Goal: Task Accomplishment & Management: Use online tool/utility

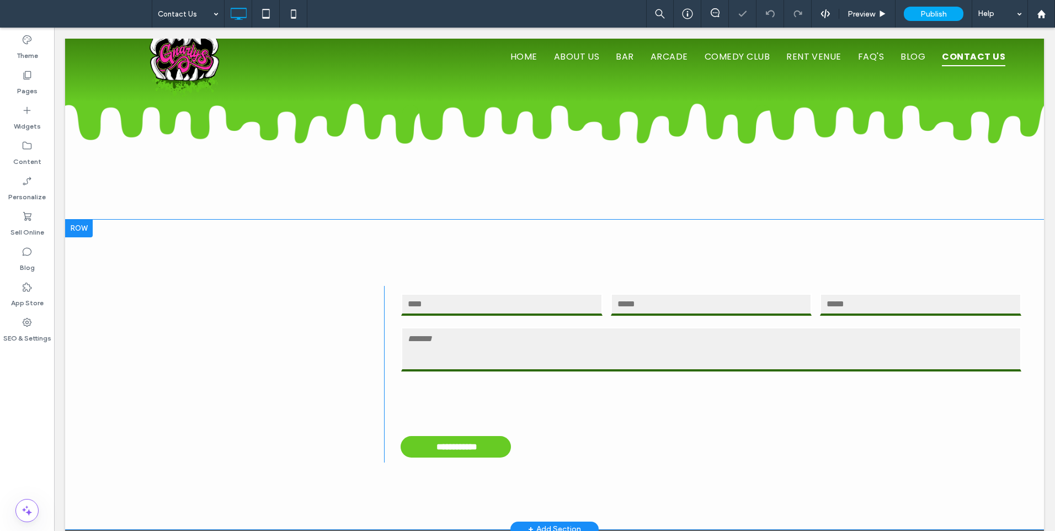
scroll to position [28, 0]
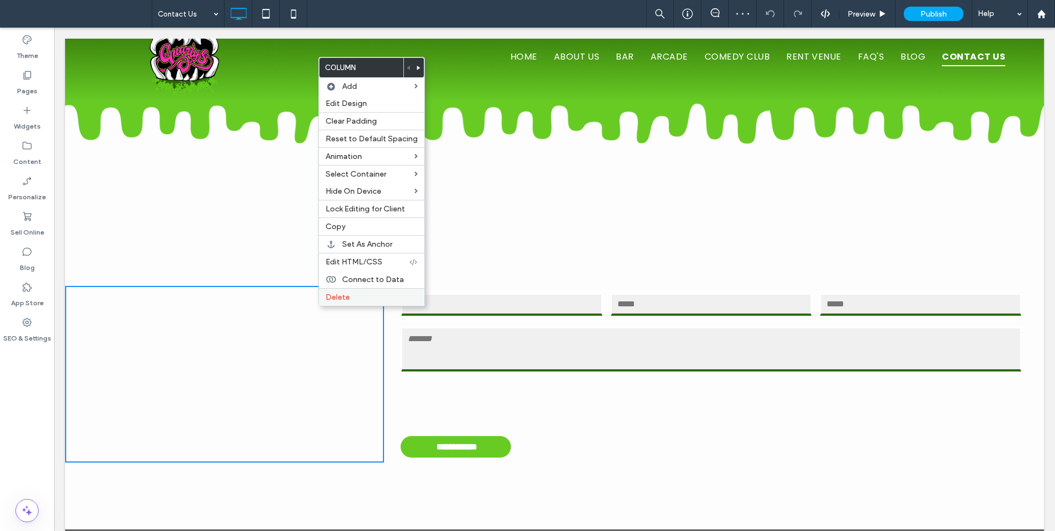
click at [326, 294] on span "Delete" at bounding box center [338, 296] width 24 height 9
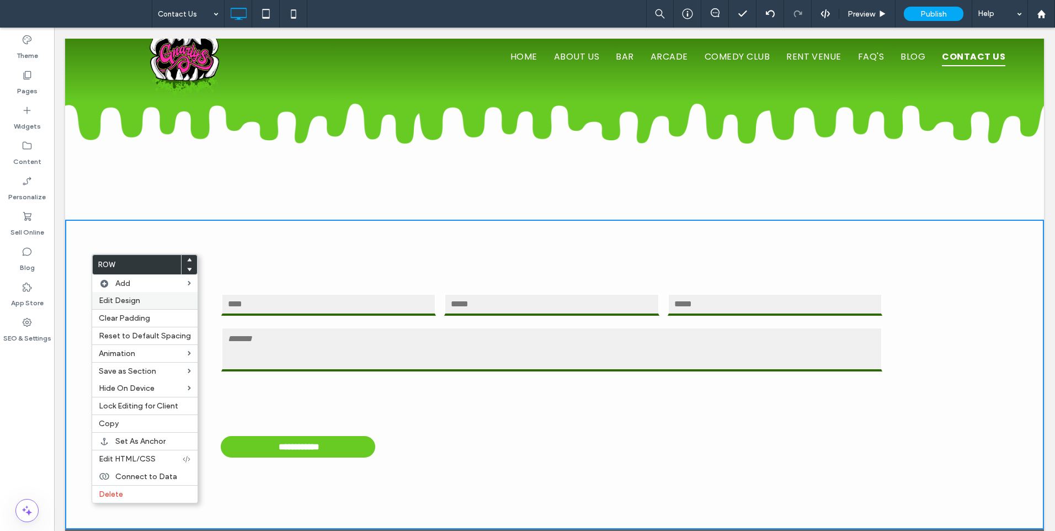
click at [134, 303] on span "Edit Design" at bounding box center [119, 300] width 41 height 9
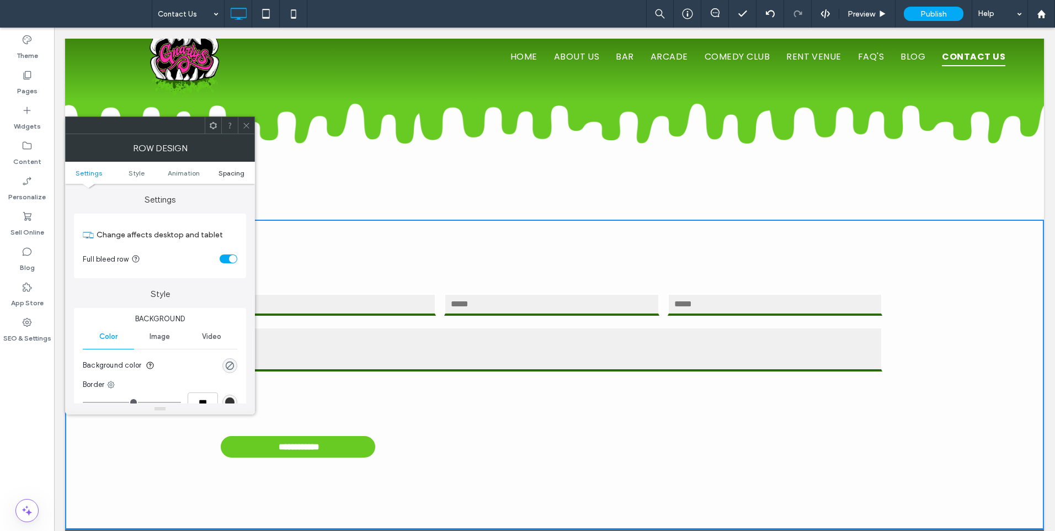
click at [227, 172] on span "Spacing" at bounding box center [231, 173] width 26 height 8
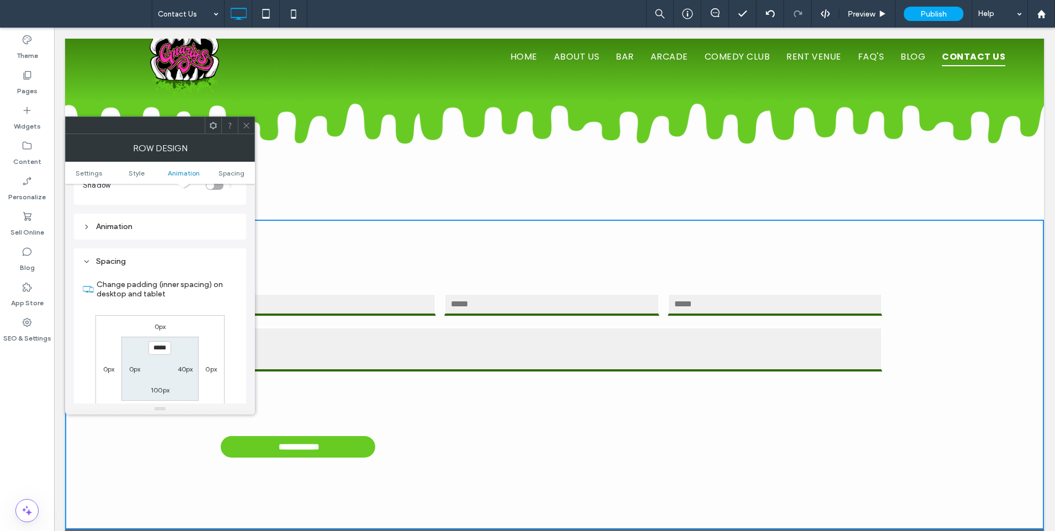
scroll to position [312, 0]
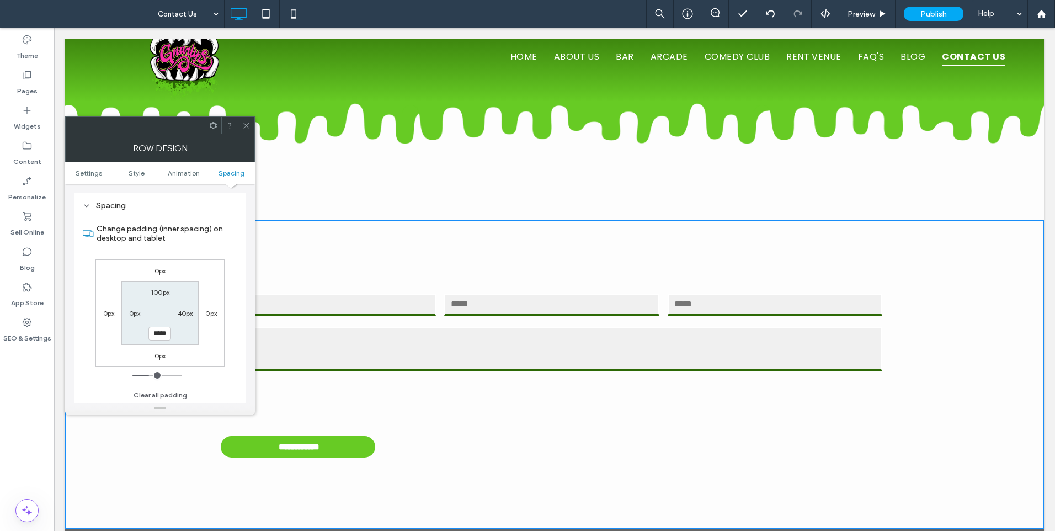
type input "*"
type input "**"
type input "****"
click at [249, 124] on icon at bounding box center [246, 125] width 8 height 8
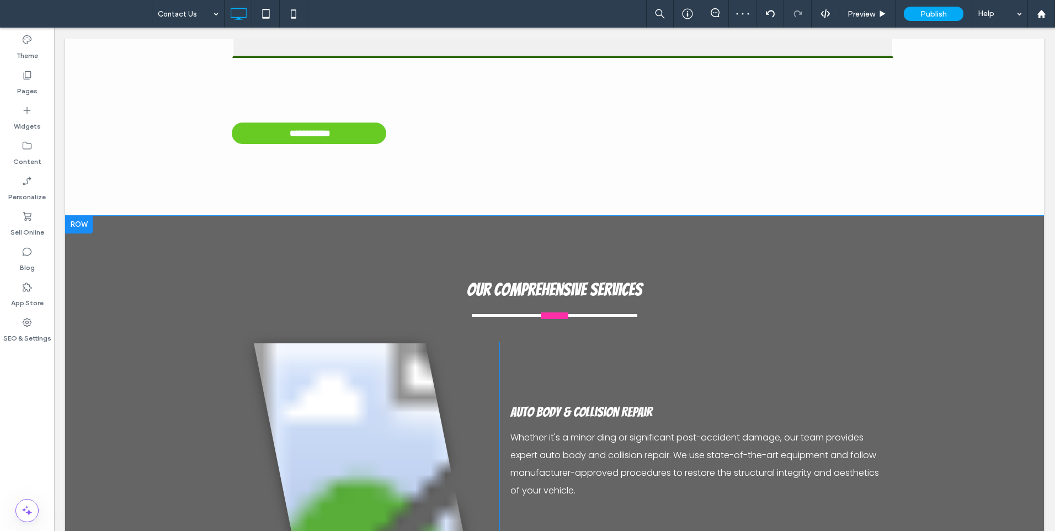
scroll to position [368, 0]
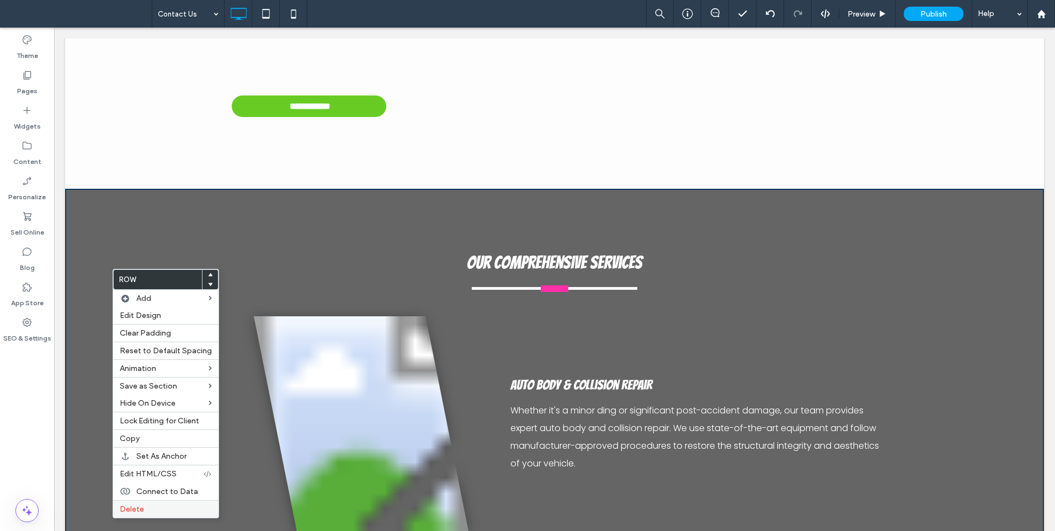
click at [141, 510] on span "Delete" at bounding box center [132, 508] width 24 height 9
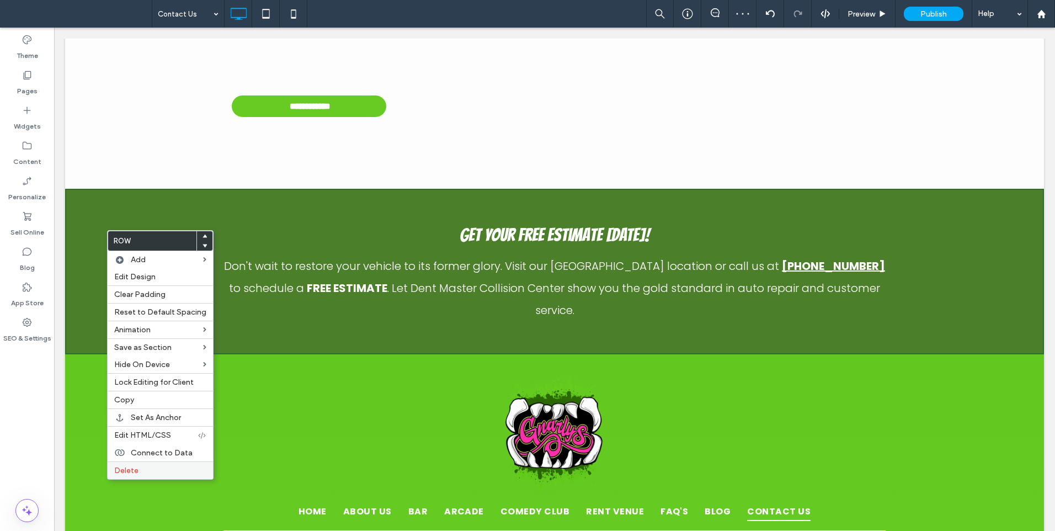
click at [119, 472] on span "Delete" at bounding box center [126, 470] width 24 height 9
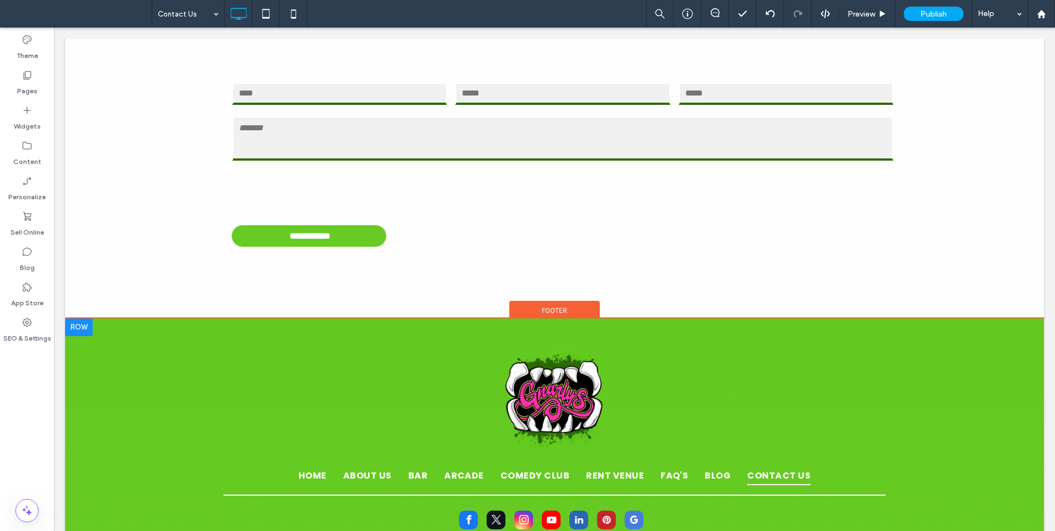
scroll to position [318, 0]
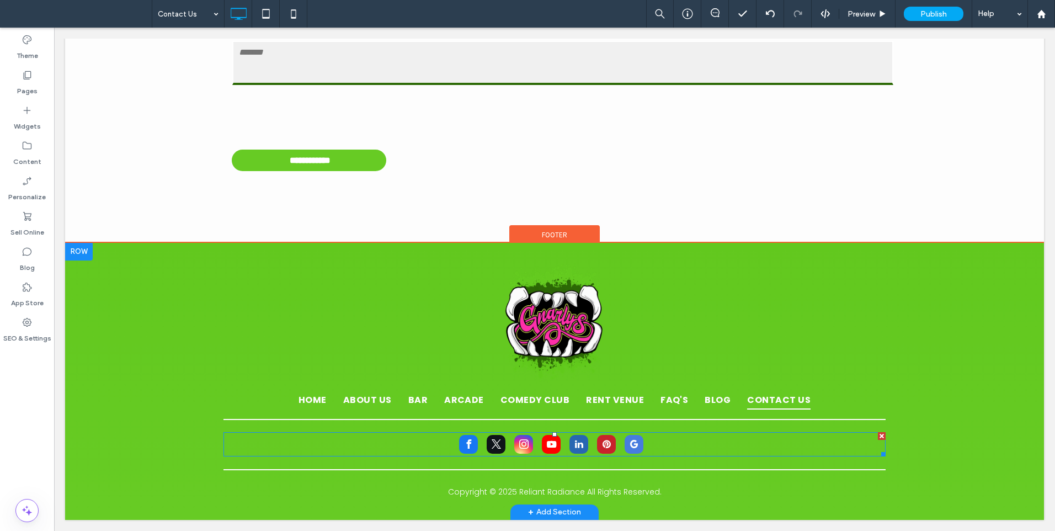
click at [546, 441] on span "youtube" at bounding box center [551, 444] width 19 height 19
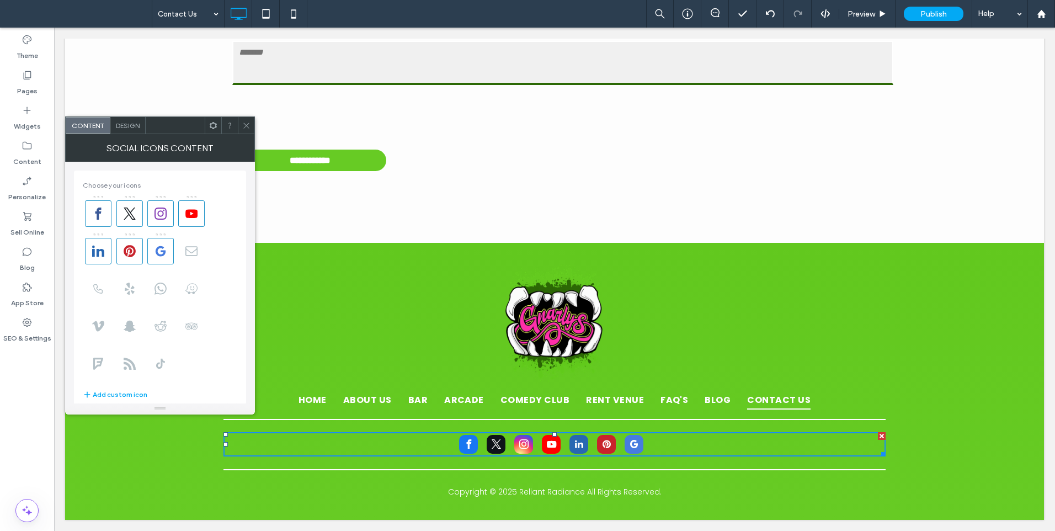
click at [245, 126] on icon at bounding box center [246, 125] width 8 height 8
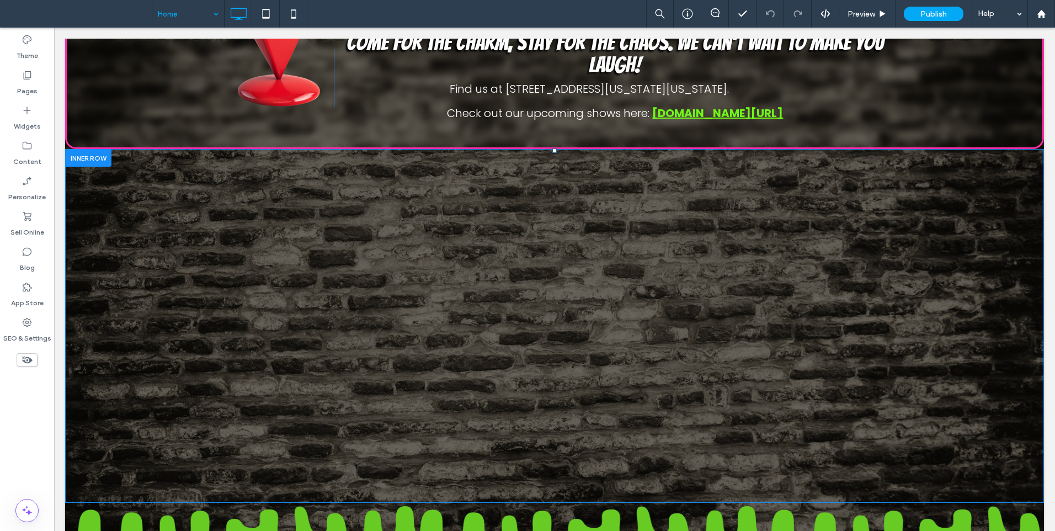
scroll to position [2759, 0]
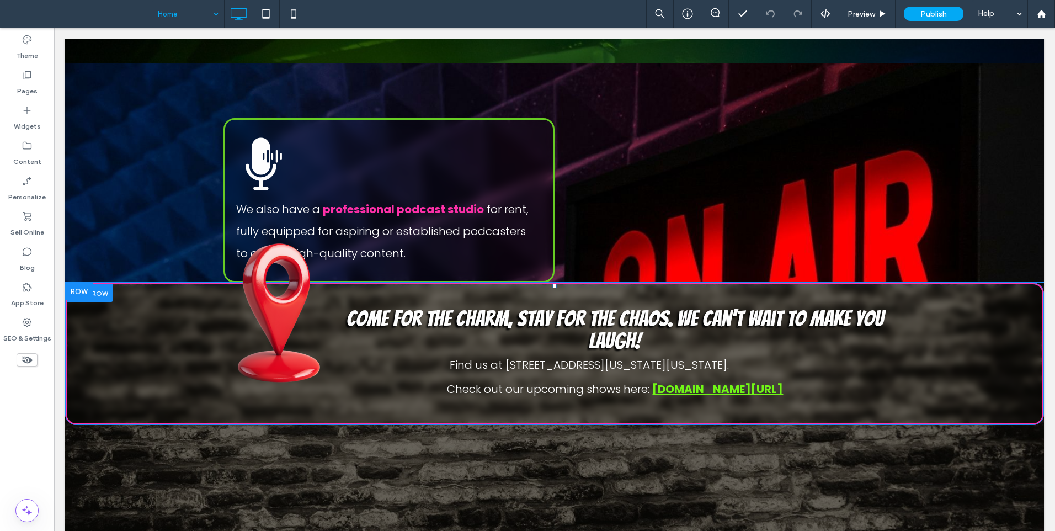
click at [106, 284] on div at bounding box center [90, 292] width 46 height 17
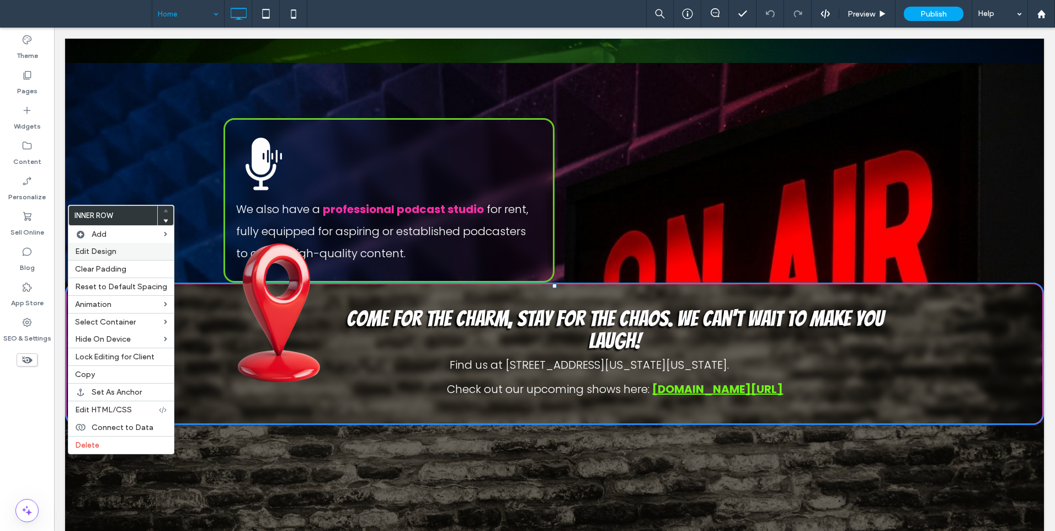
click at [119, 255] on label "Edit Design" at bounding box center [121, 251] width 92 height 9
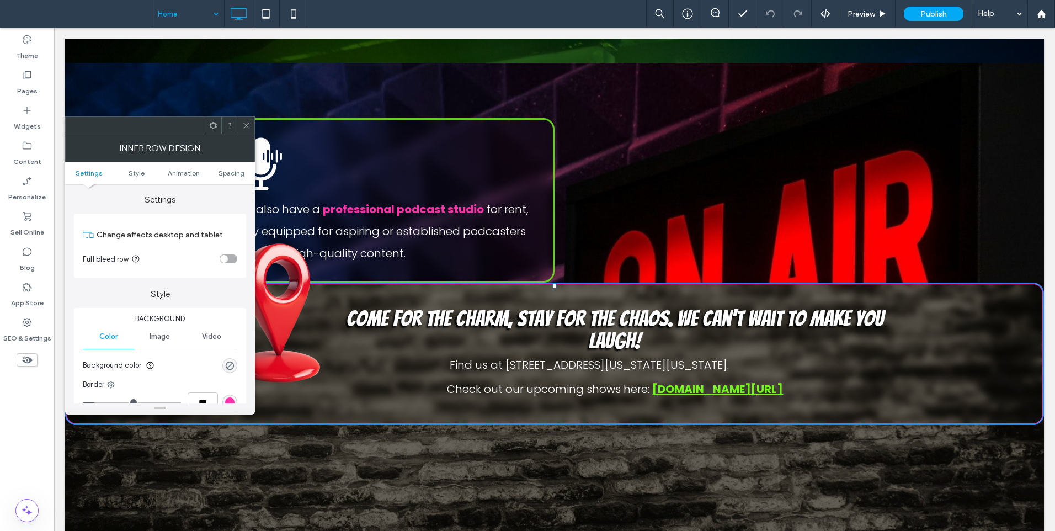
click at [232, 258] on div "toggle" at bounding box center [229, 258] width 18 height 9
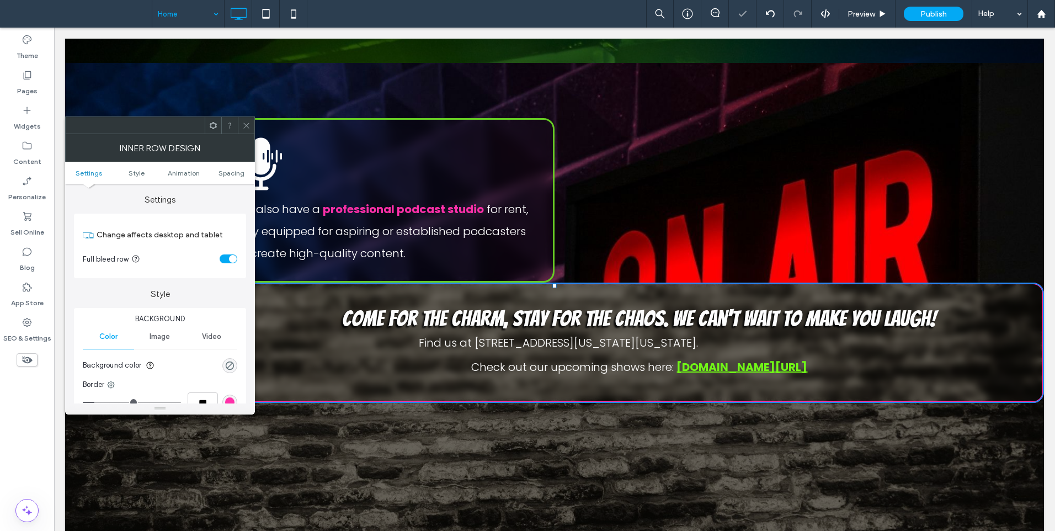
click at [232, 258] on div "toggle" at bounding box center [233, 259] width 8 height 8
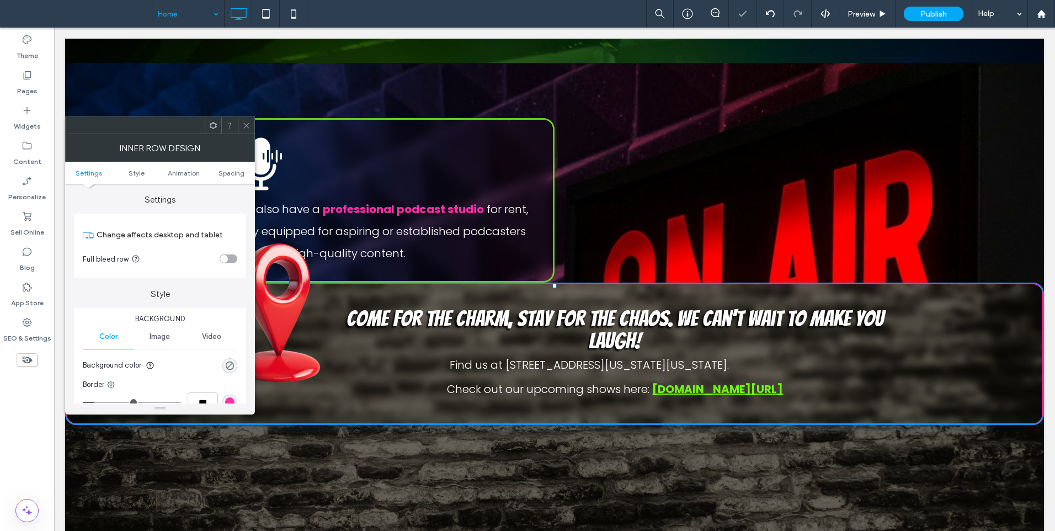
click at [244, 124] on icon at bounding box center [246, 125] width 8 height 8
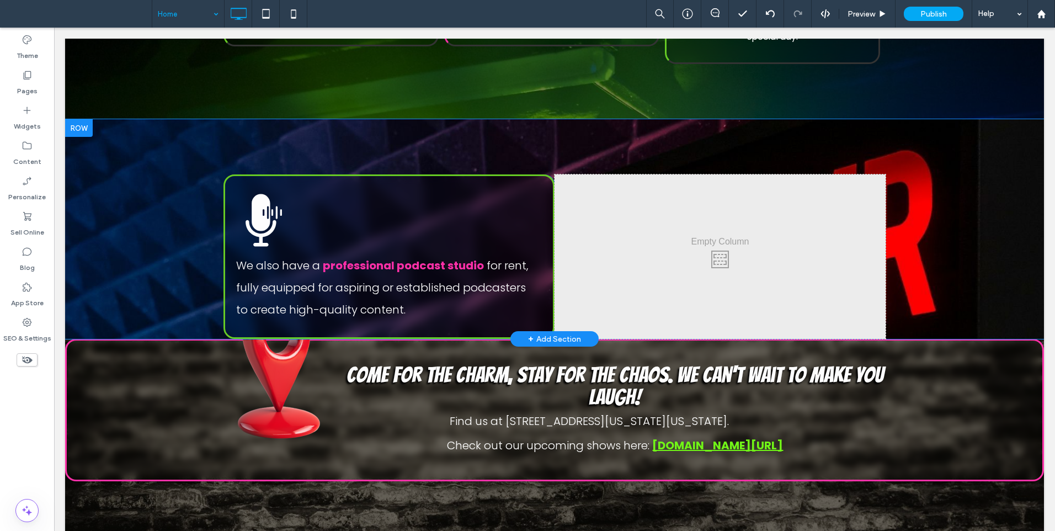
scroll to position [2666, 0]
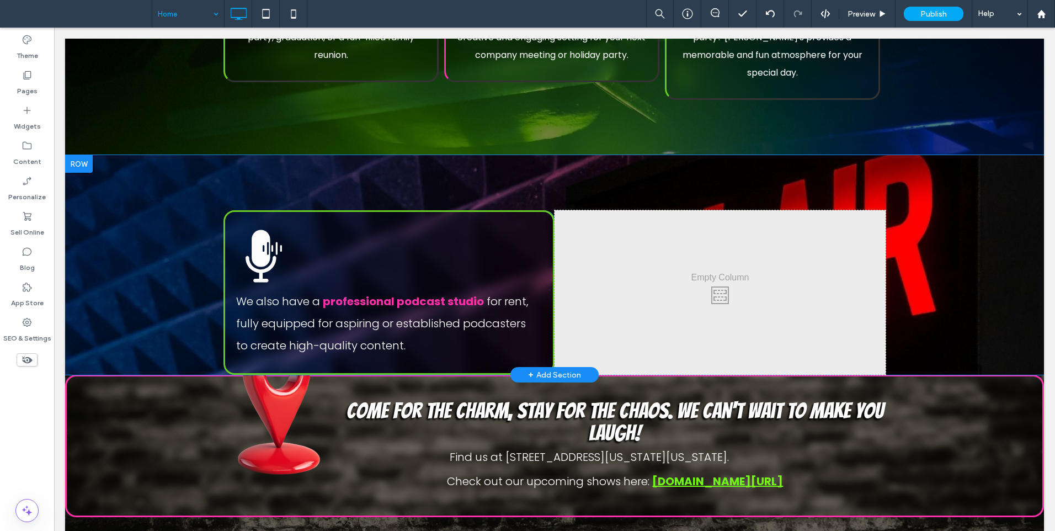
click at [135, 193] on div "We also have a professional podcast studio for rent, fully equipped for aspirin…" at bounding box center [554, 265] width 979 height 220
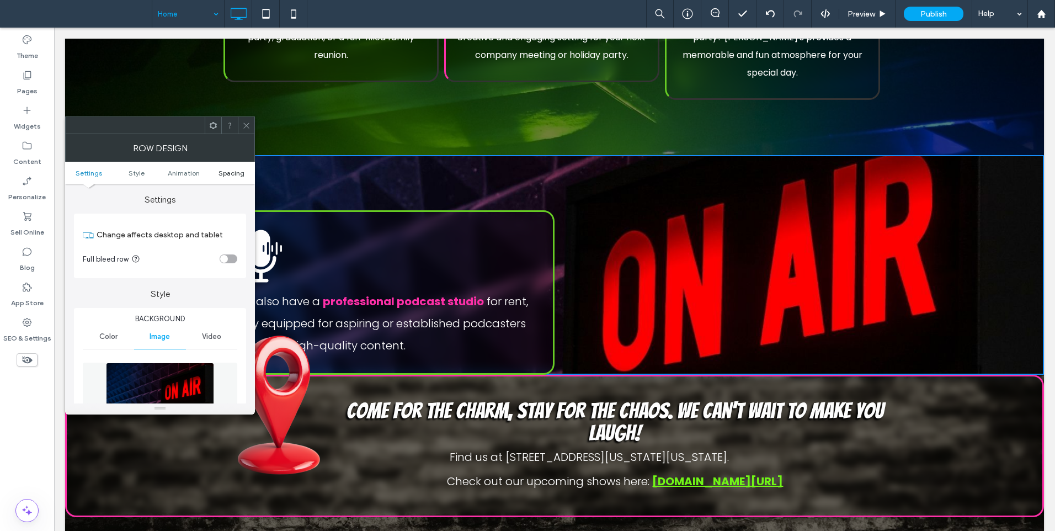
click at [233, 174] on span "Spacing" at bounding box center [231, 173] width 26 height 8
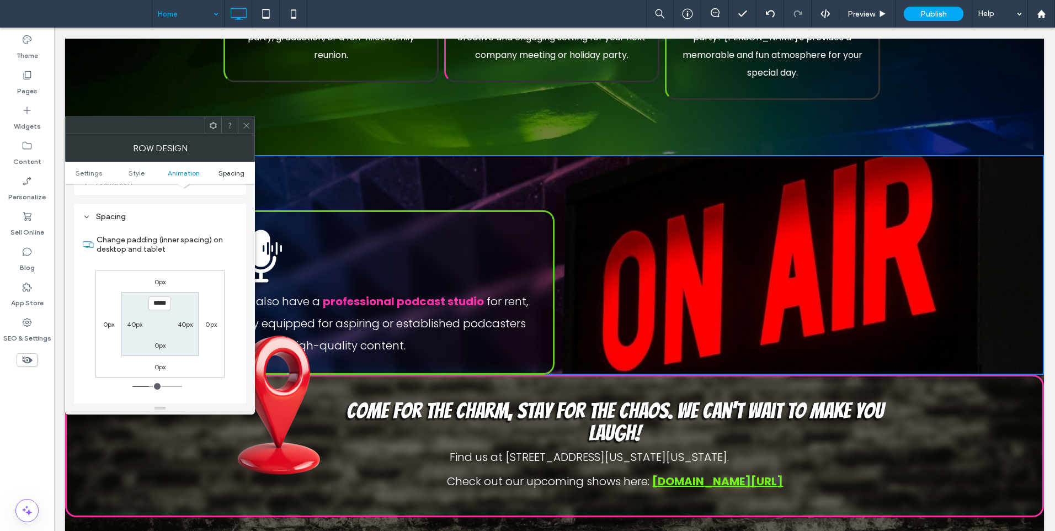
scroll to position [663, 0]
click at [161, 340] on label "0px" at bounding box center [160, 344] width 12 height 8
type input "*"
type input "**"
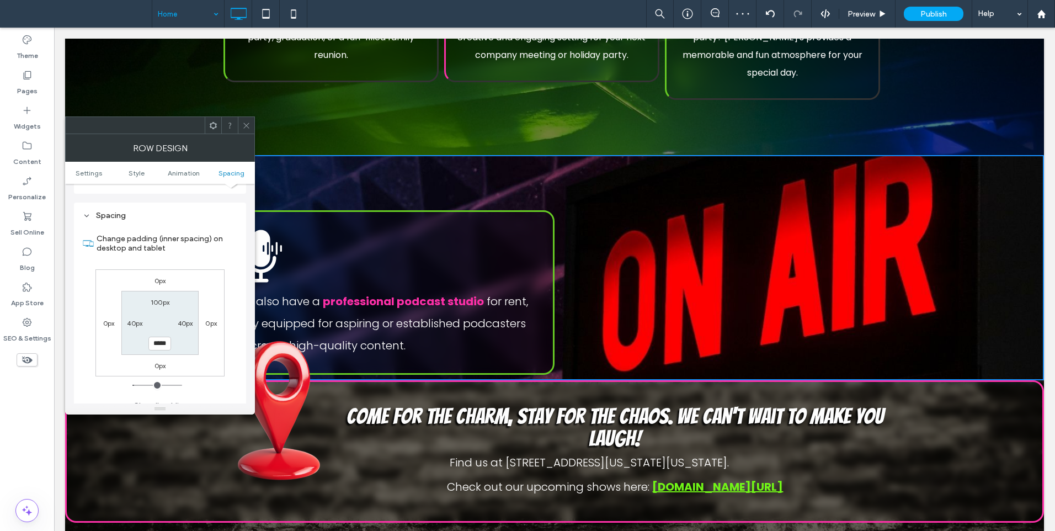
type input "*****"
type input "***"
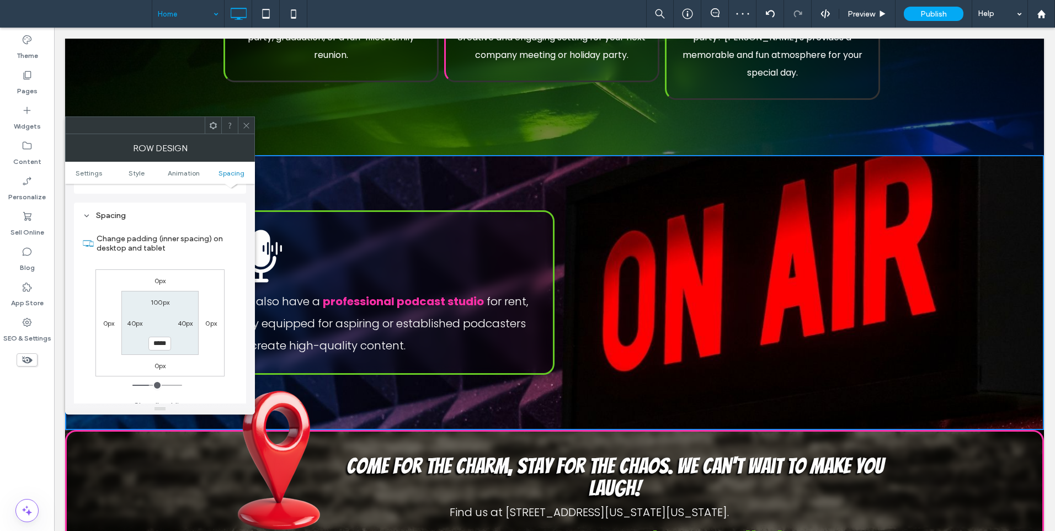
click at [242, 127] on div at bounding box center [246, 125] width 17 height 17
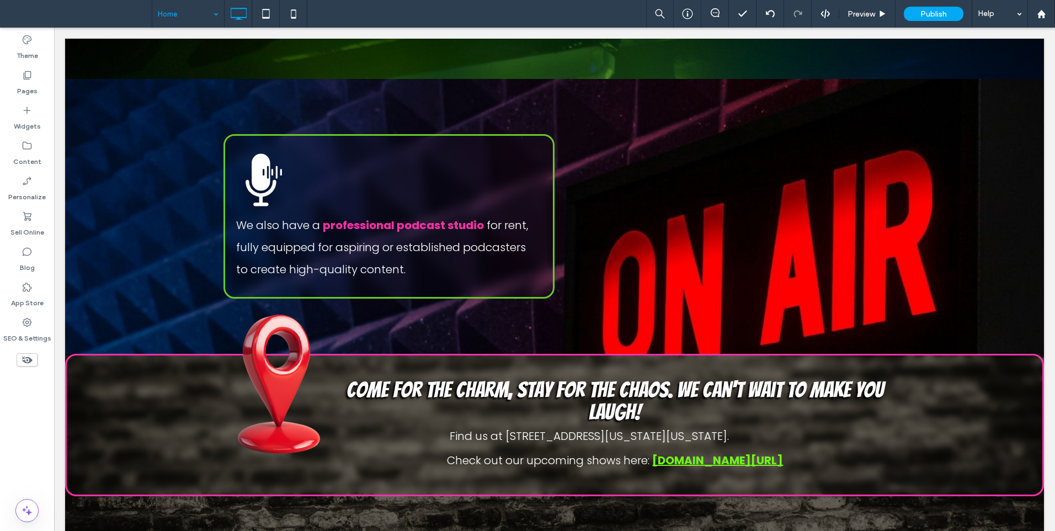
scroll to position [2851, 0]
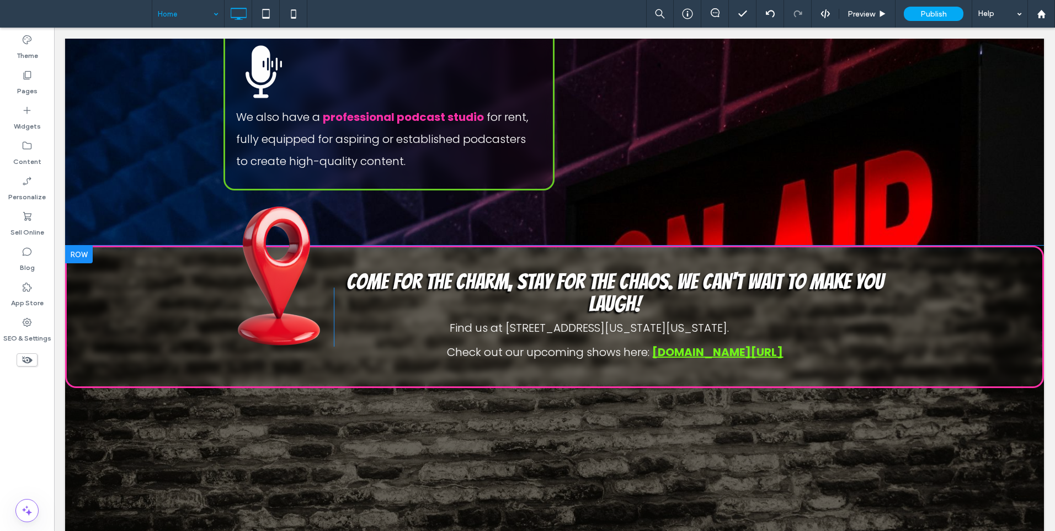
click at [86, 246] on div at bounding box center [79, 255] width 28 height 18
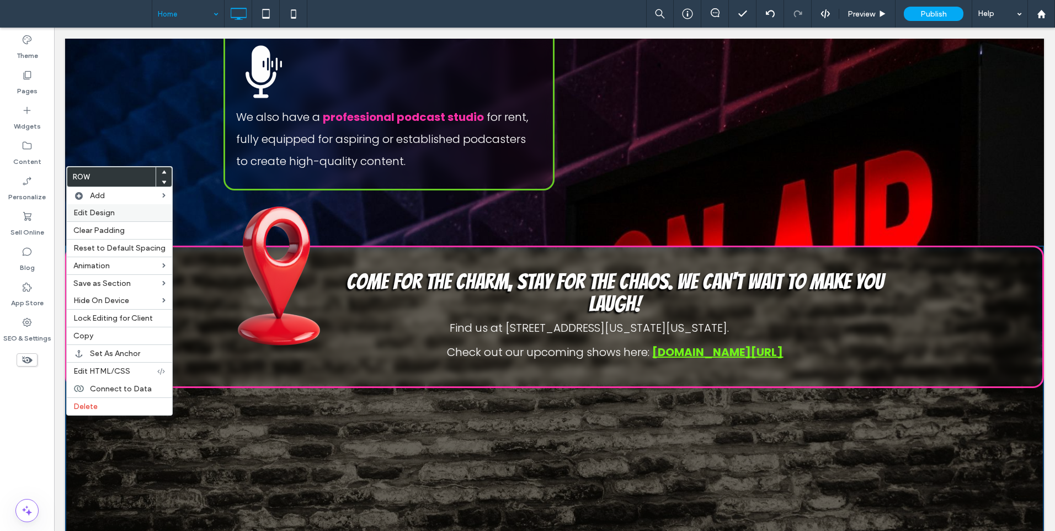
click at [92, 211] on span "Edit Design" at bounding box center [93, 212] width 41 height 9
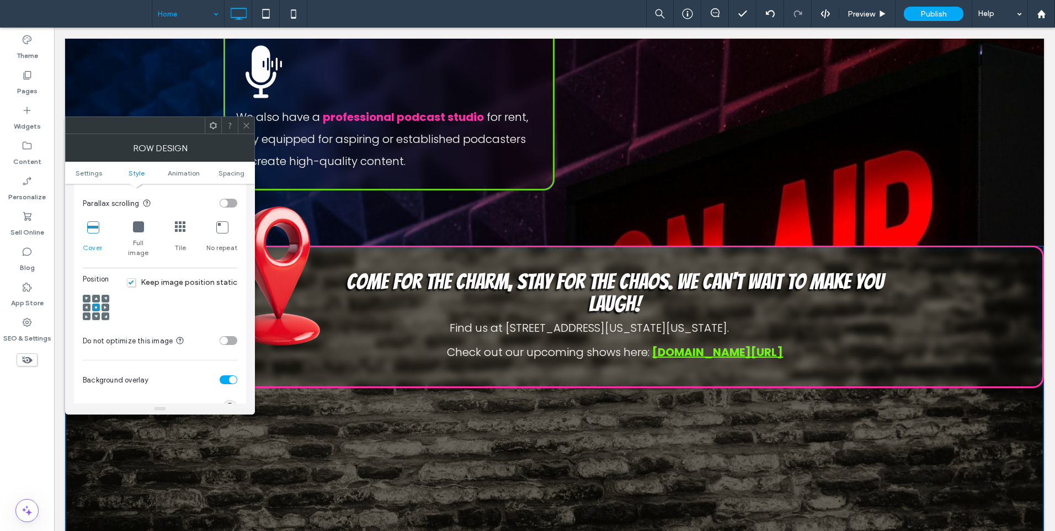
scroll to position [368, 0]
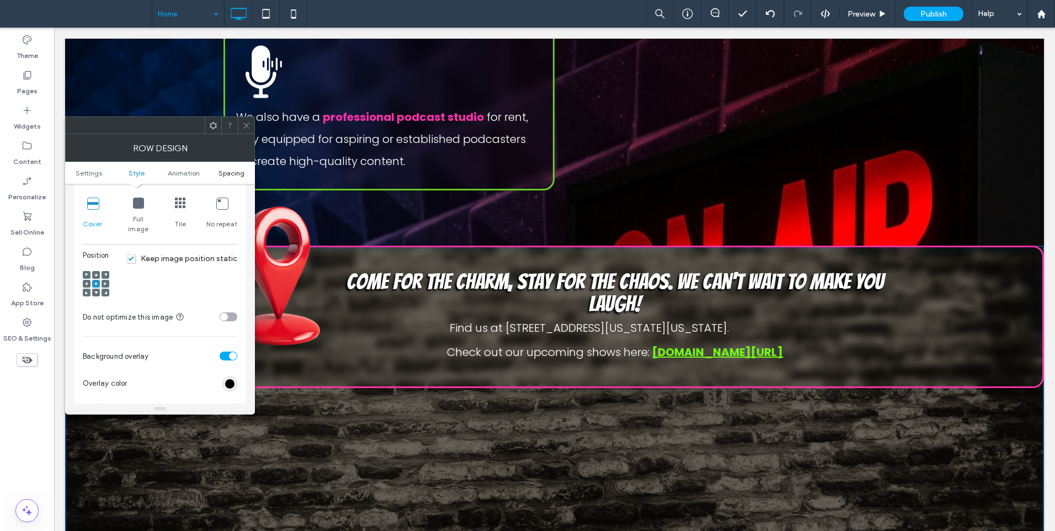
click at [230, 176] on span "Spacing" at bounding box center [231, 173] width 26 height 8
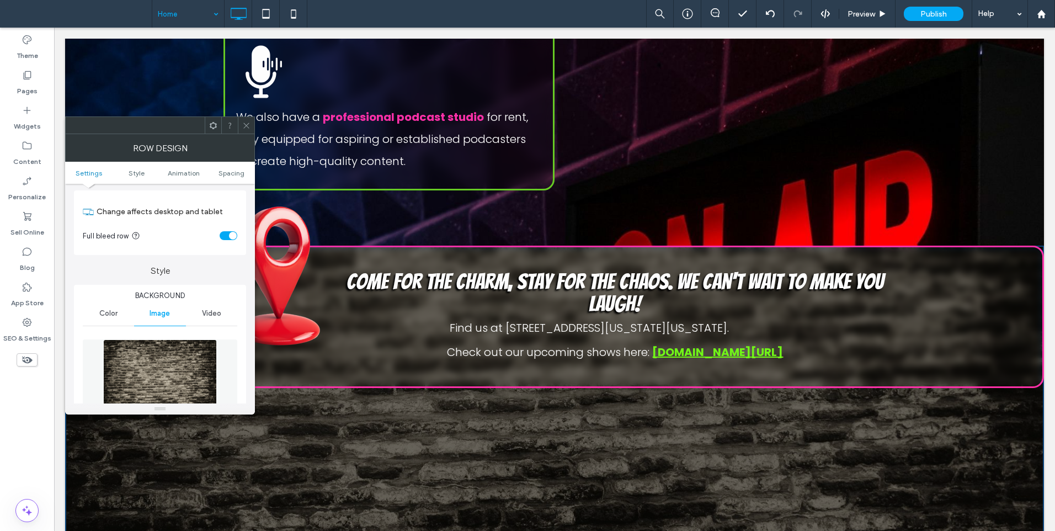
scroll to position [0, 0]
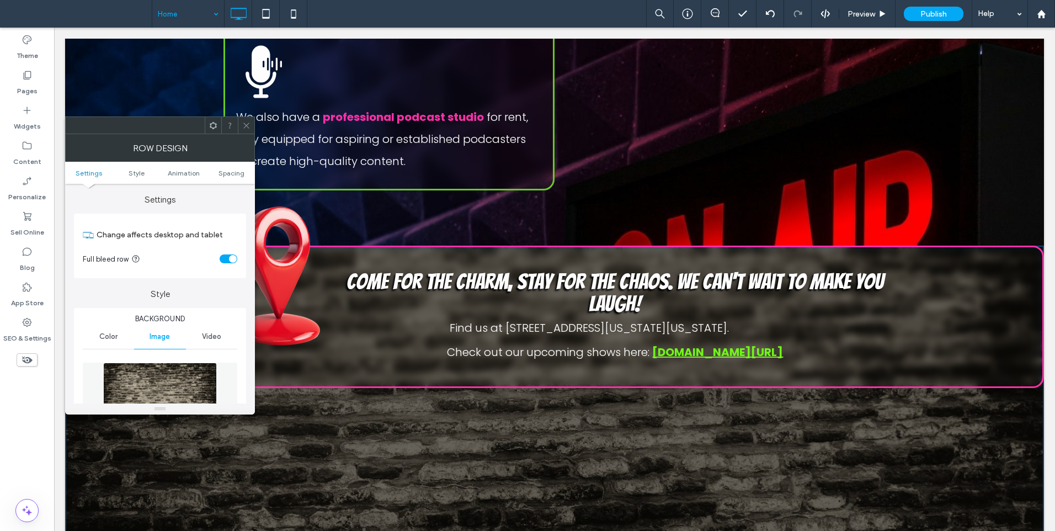
click at [223, 264] on section "Full bleed row" at bounding box center [160, 259] width 154 height 28
click at [224, 258] on div "toggle" at bounding box center [229, 258] width 18 height 9
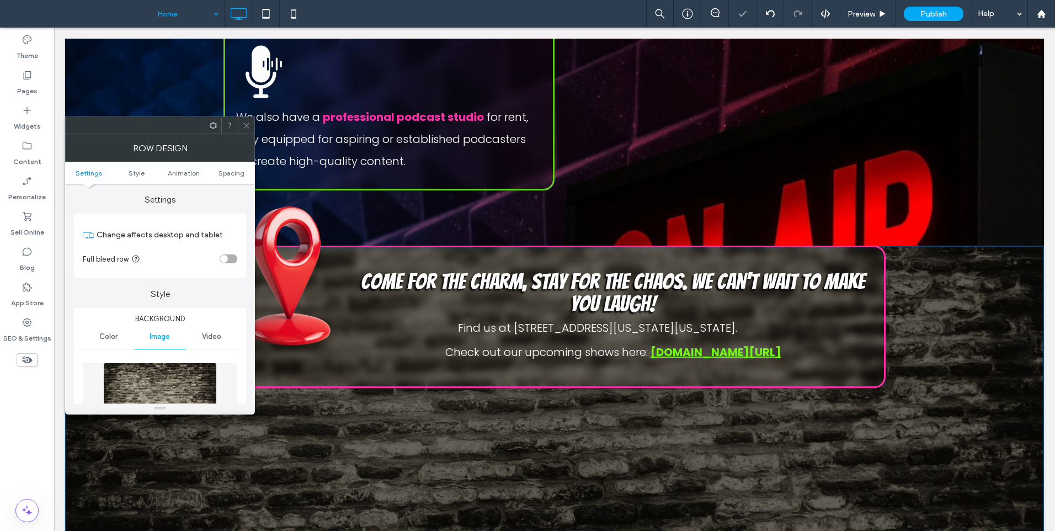
click at [249, 122] on icon at bounding box center [246, 125] width 8 height 8
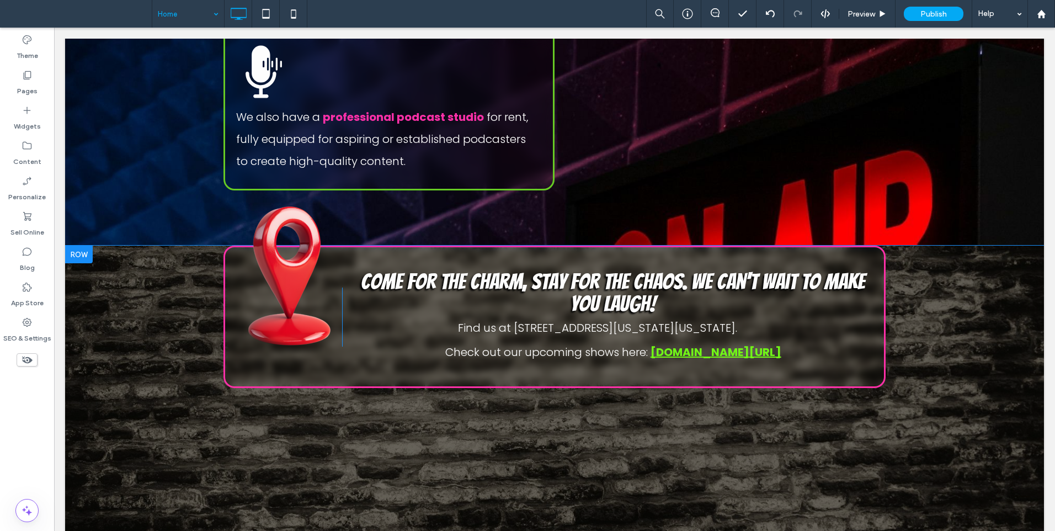
scroll to position [2759, 0]
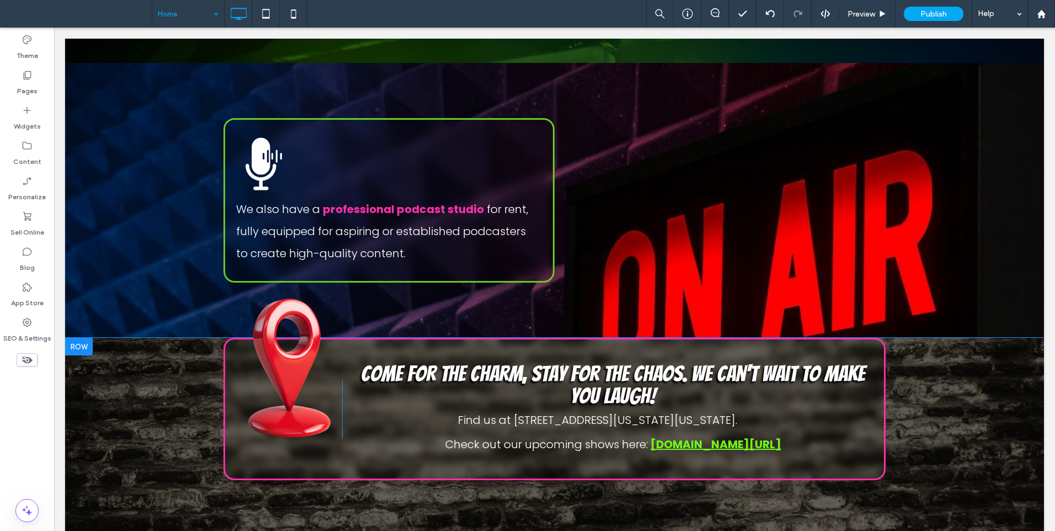
click at [84, 338] on div at bounding box center [79, 347] width 28 height 18
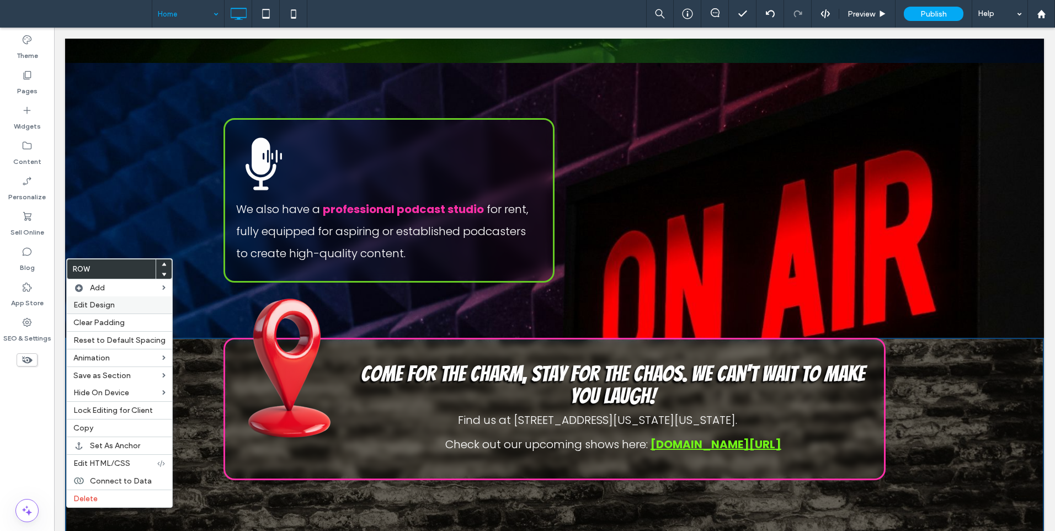
click at [105, 302] on span "Edit Design" at bounding box center [93, 304] width 41 height 9
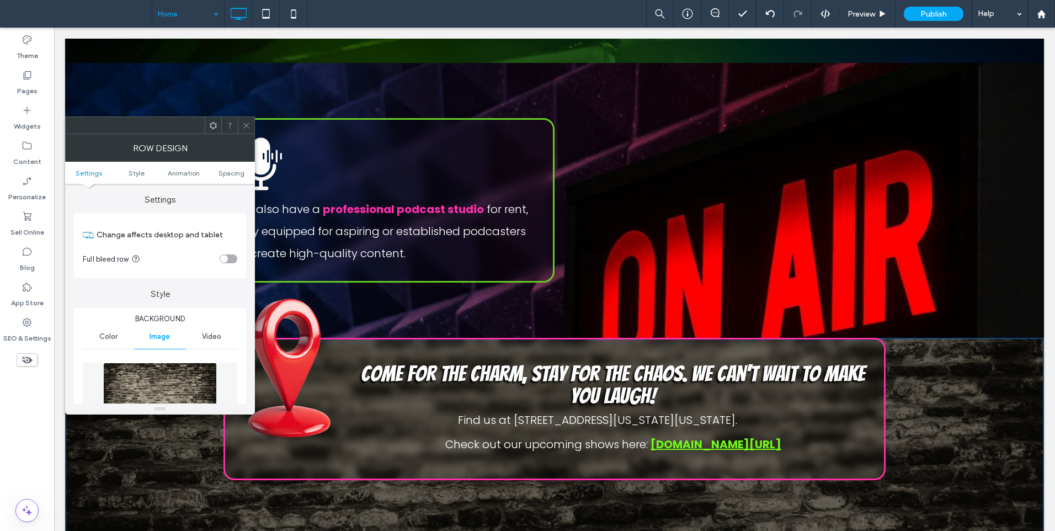
click at [229, 253] on section "Full bleed row" at bounding box center [160, 259] width 154 height 28
click at [228, 254] on div "toggle" at bounding box center [229, 258] width 18 height 9
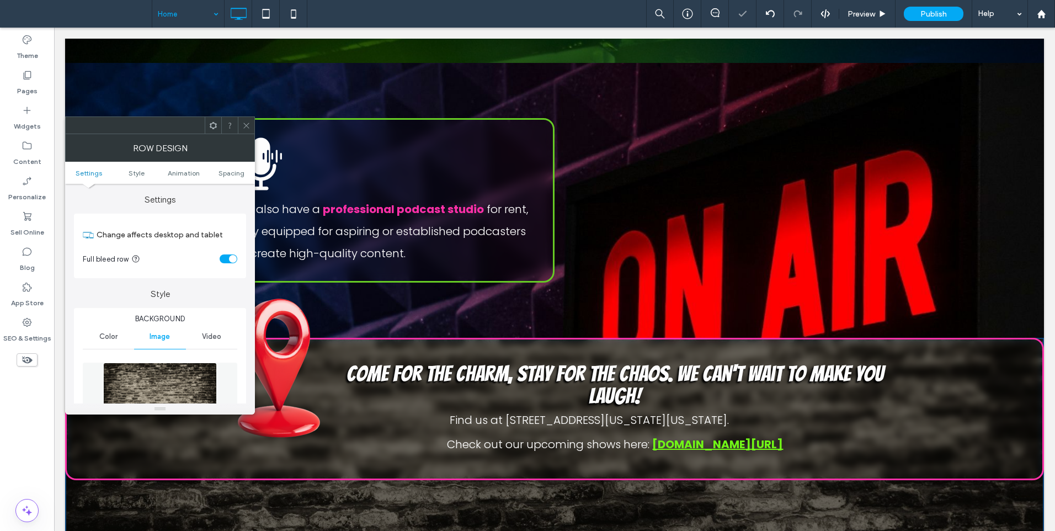
drag, startPoint x: 248, startPoint y: 119, endPoint x: 204, endPoint y: 235, distance: 124.7
click at [248, 119] on span at bounding box center [246, 125] width 8 height 17
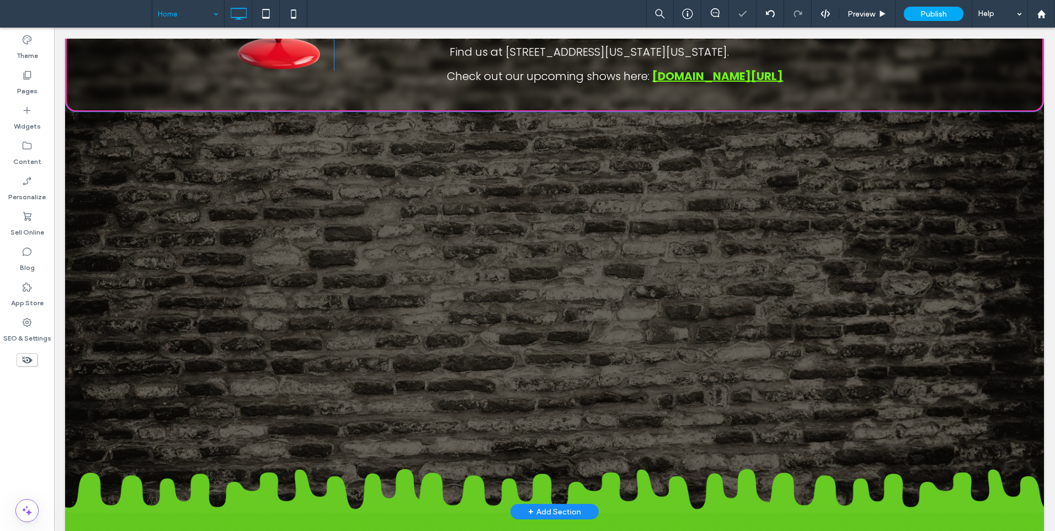
scroll to position [3034, 0]
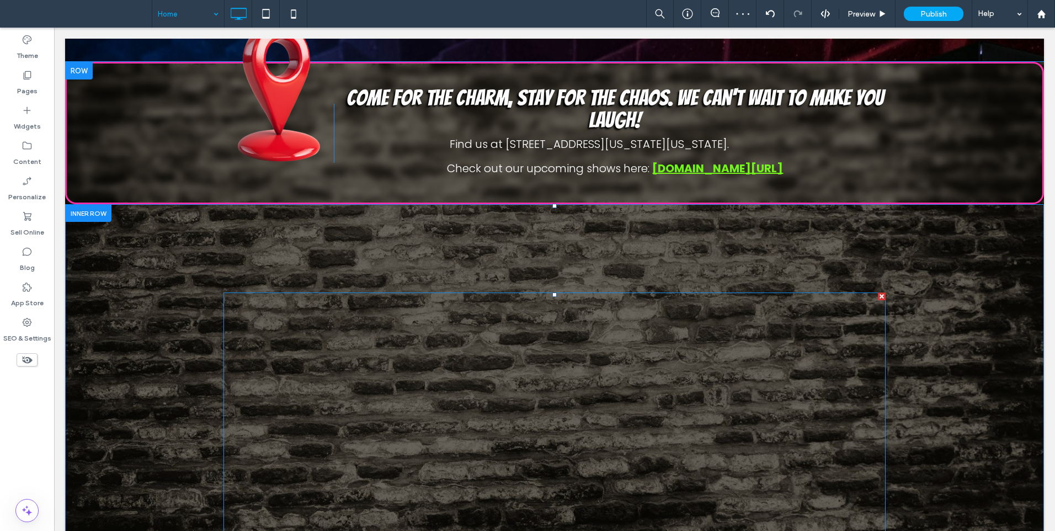
click at [313, 337] on span at bounding box center [554, 416] width 662 height 249
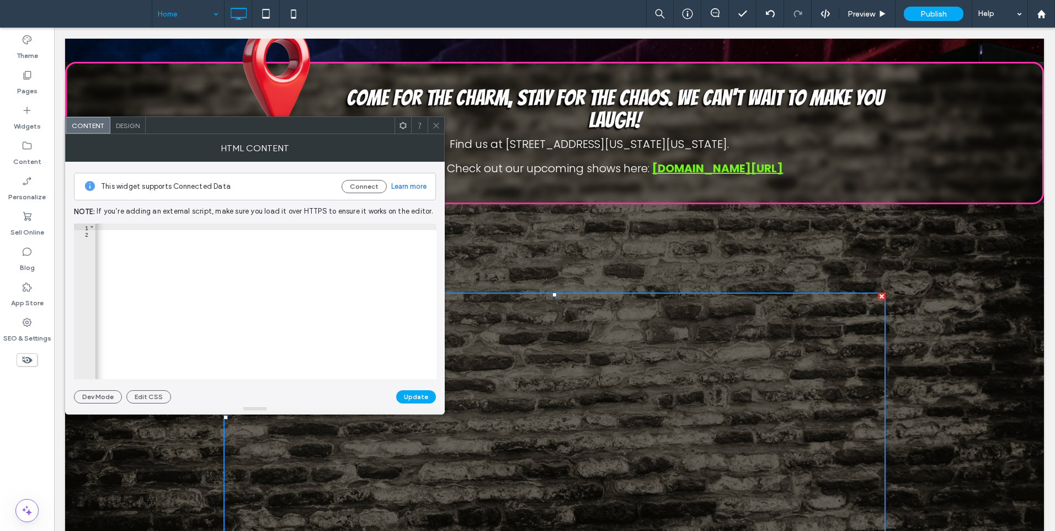
scroll to position [0, 934]
click at [404, 122] on use at bounding box center [402, 124] width 7 height 7
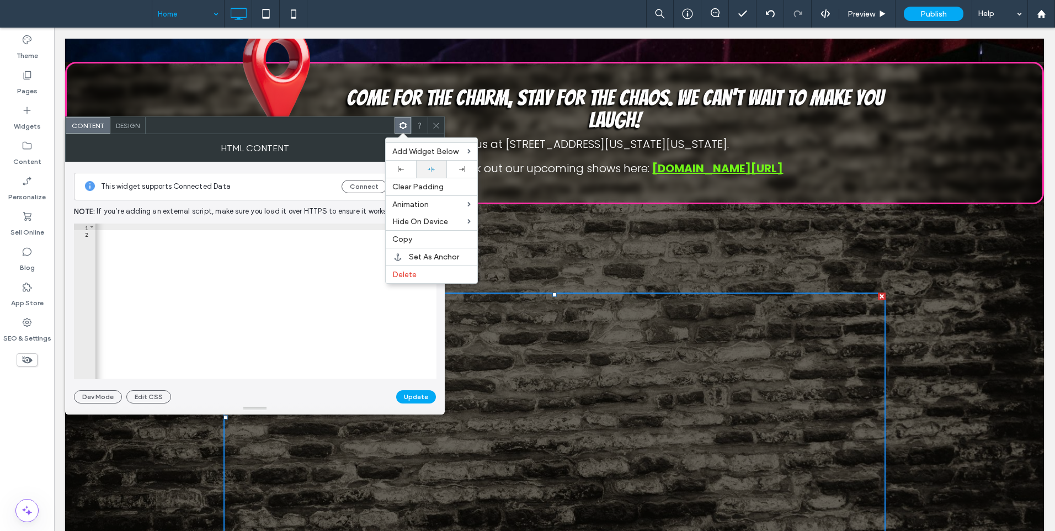
click at [425, 167] on div at bounding box center [431, 169] width 19 height 7
click at [435, 130] on div at bounding box center [527, 265] width 1055 height 531
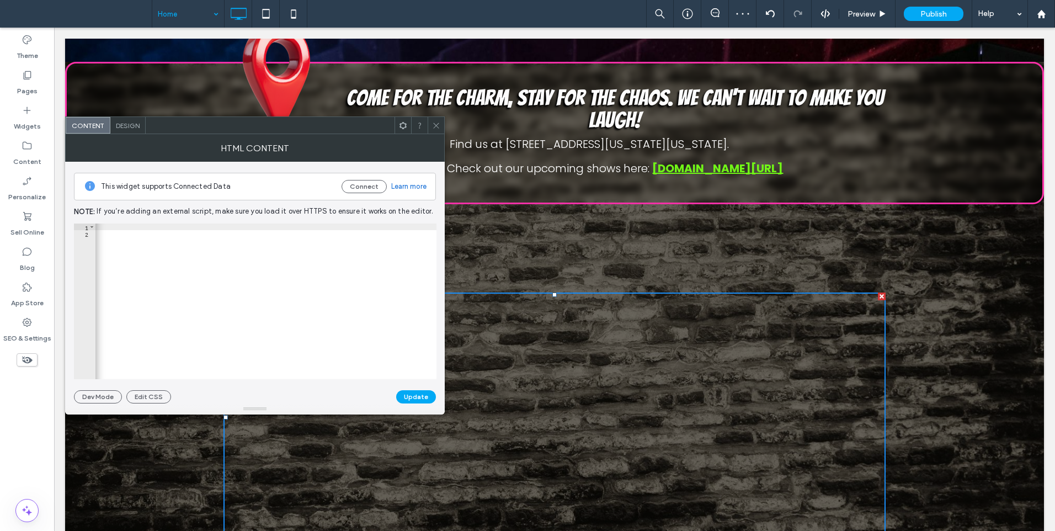
click at [440, 131] on span at bounding box center [436, 125] width 8 height 17
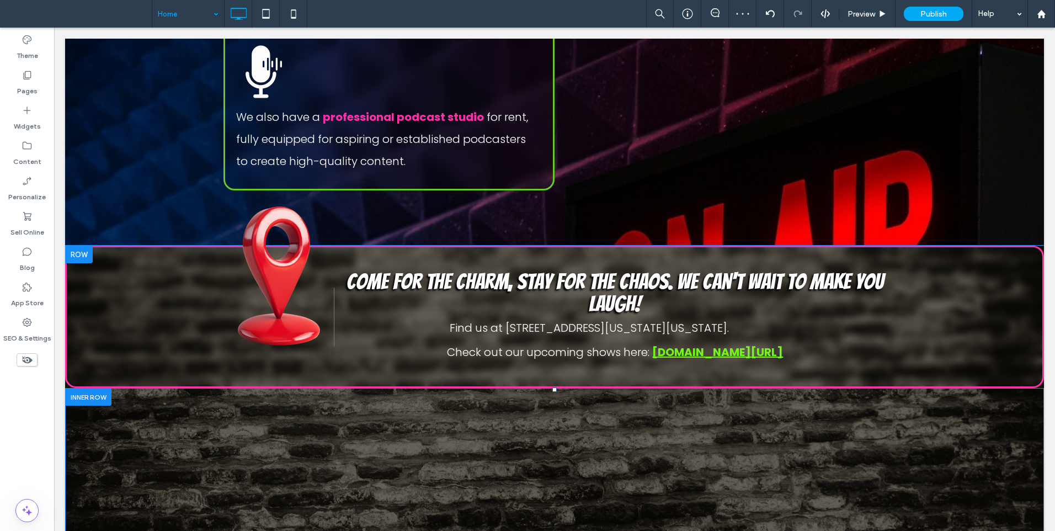
scroll to position [2759, 0]
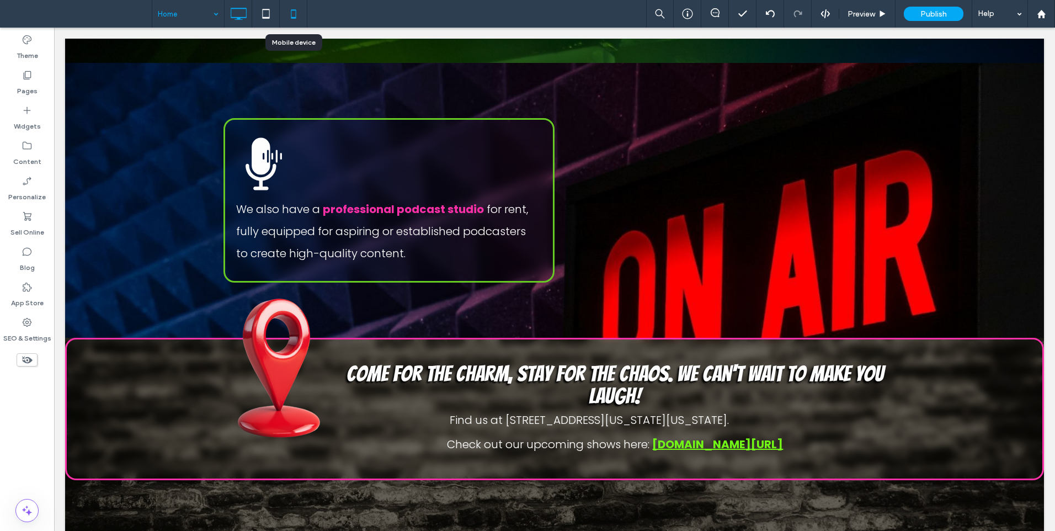
click at [286, 12] on icon at bounding box center [293, 14] width 22 height 22
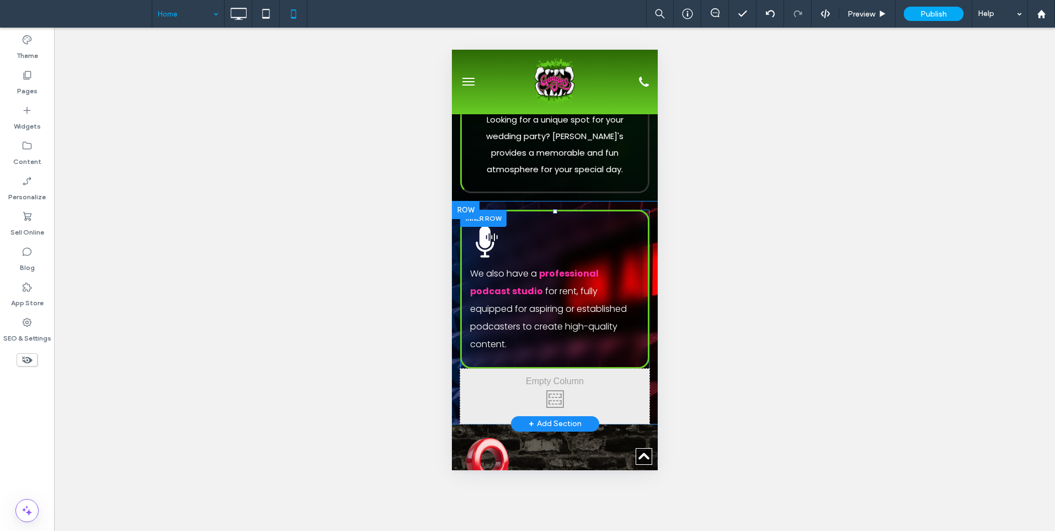
scroll to position [3770, 0]
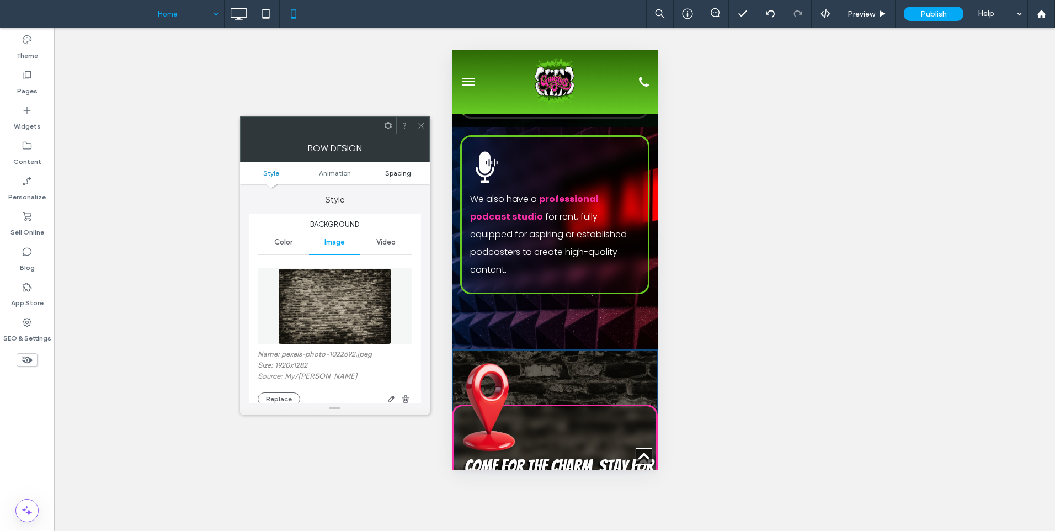
click at [384, 175] on link "Spacing" at bounding box center [397, 173] width 63 height 8
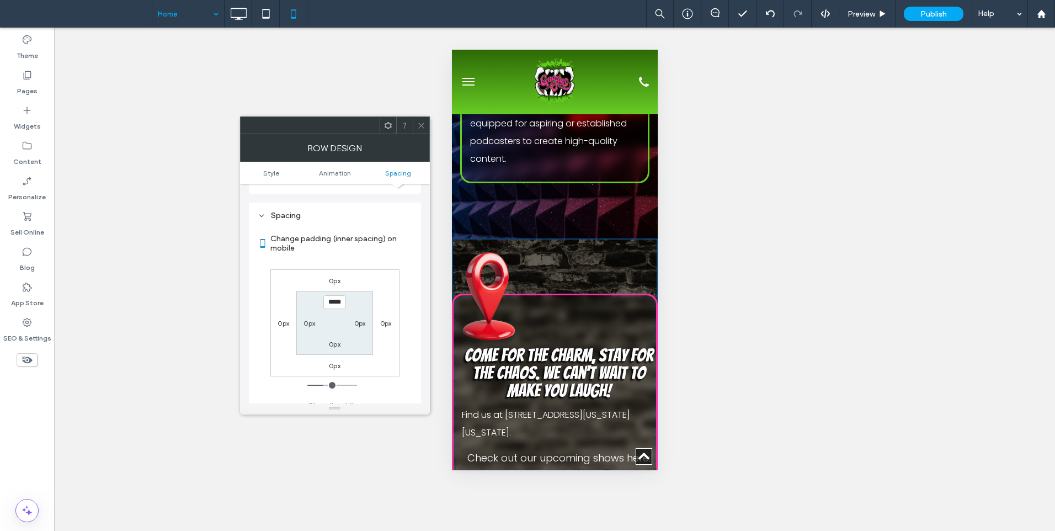
scroll to position [3862, 0]
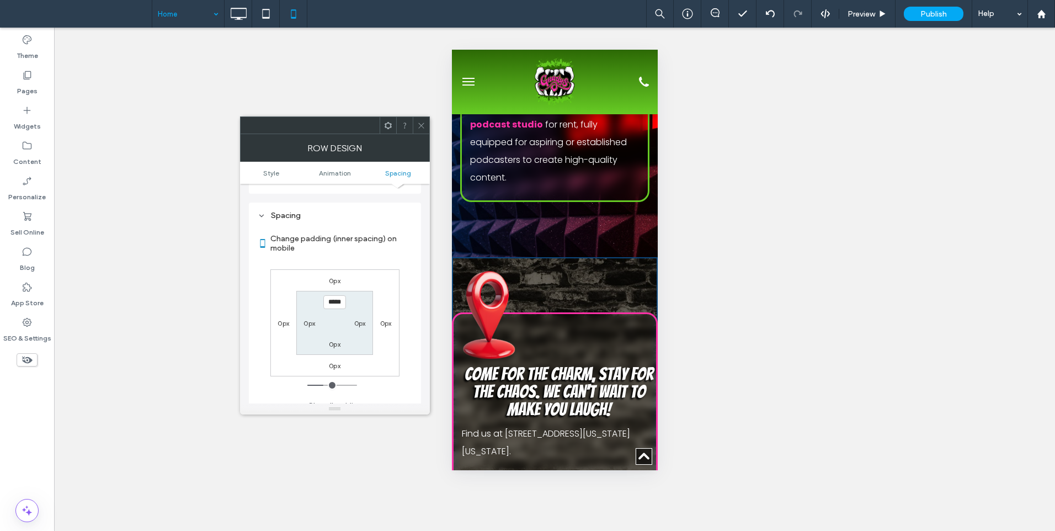
click at [421, 125] on icon at bounding box center [421, 125] width 8 height 8
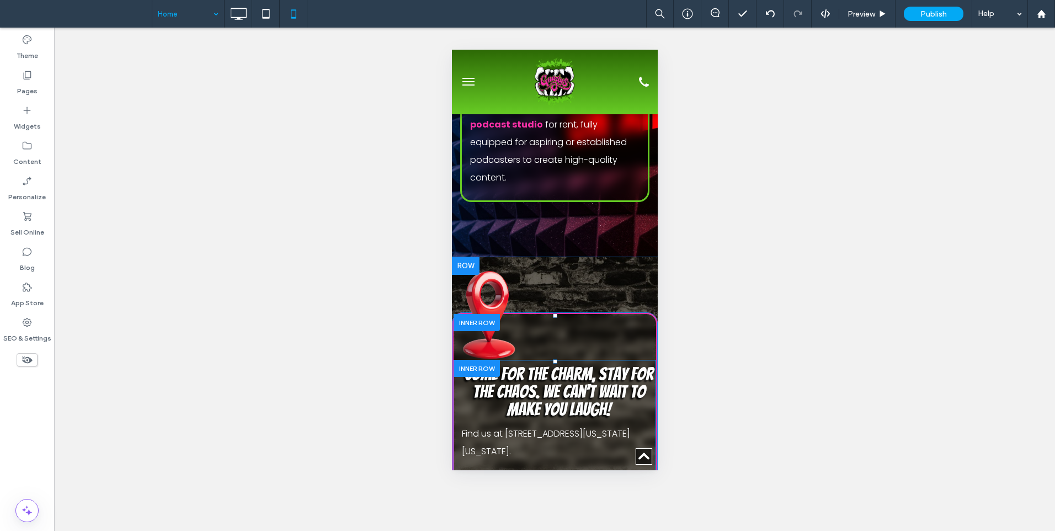
click at [458, 360] on div "Come for the charm, stay for the chaos. We can't wait to make you laugh! Find u…" at bounding box center [554, 436] width 202 height 152
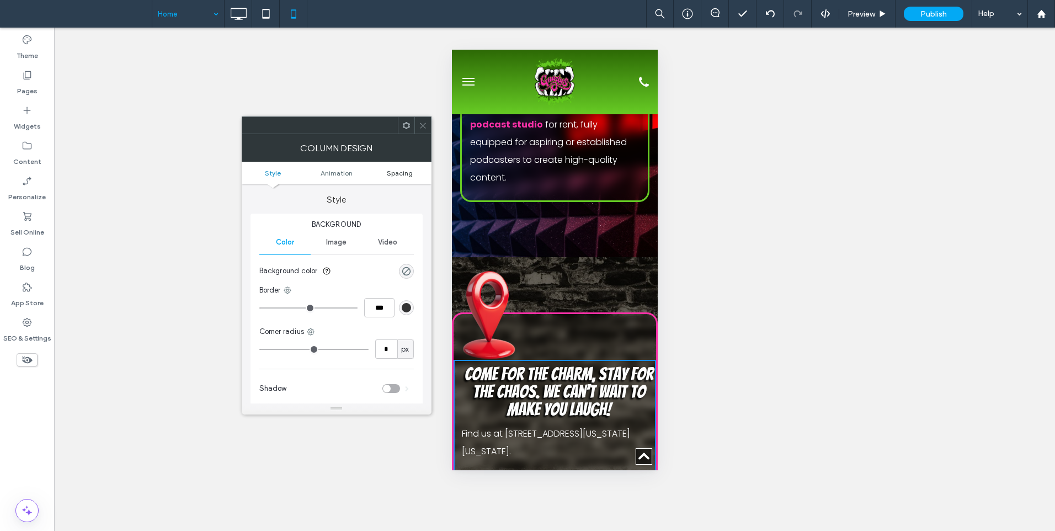
click at [402, 172] on span "Spacing" at bounding box center [400, 173] width 26 height 8
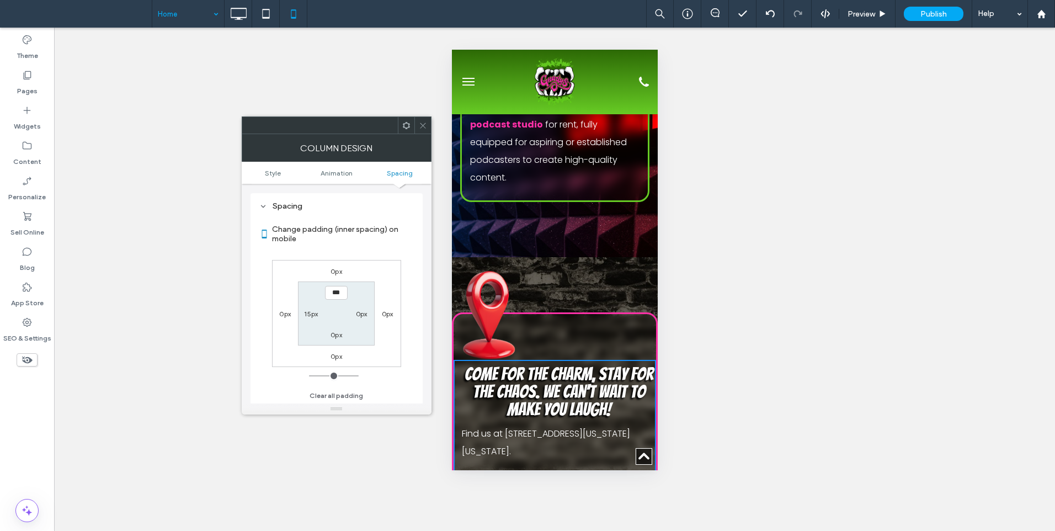
scroll to position [259, 0]
type input "**"
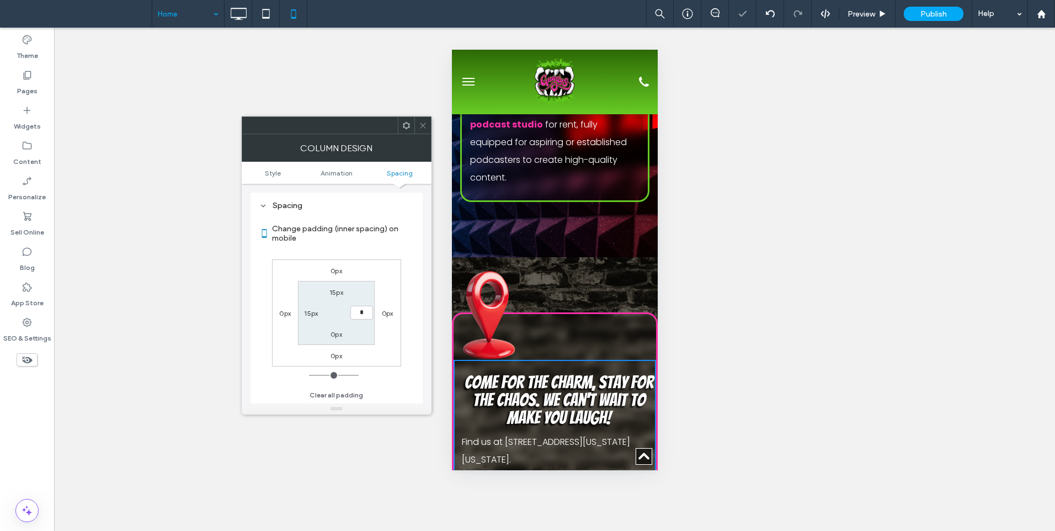
type input "**"
type input "*"
type input "**"
click at [424, 126] on use at bounding box center [423, 125] width 6 height 6
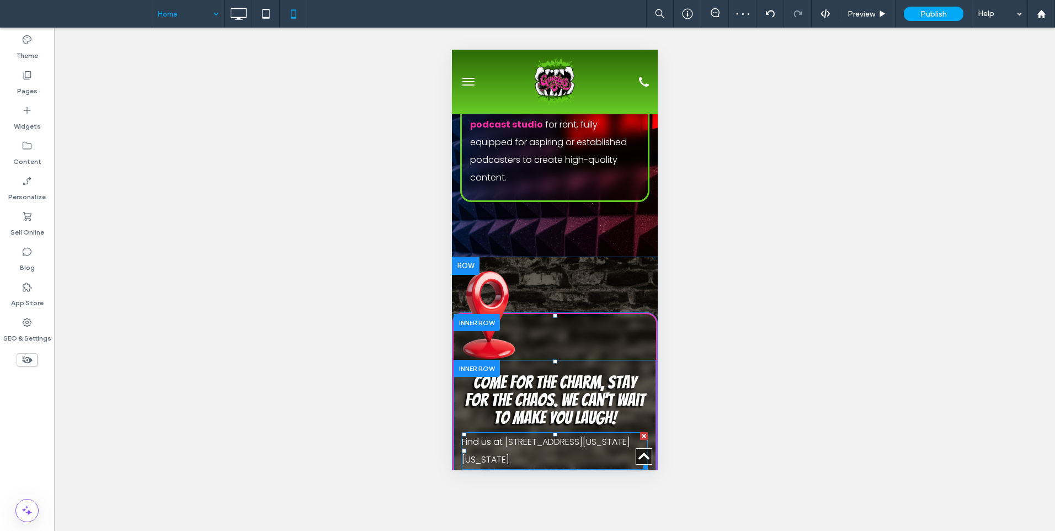
click at [541, 433] on p "Find us at [STREET_ADDRESS][US_STATE][US_STATE]." at bounding box center [554, 450] width 186 height 35
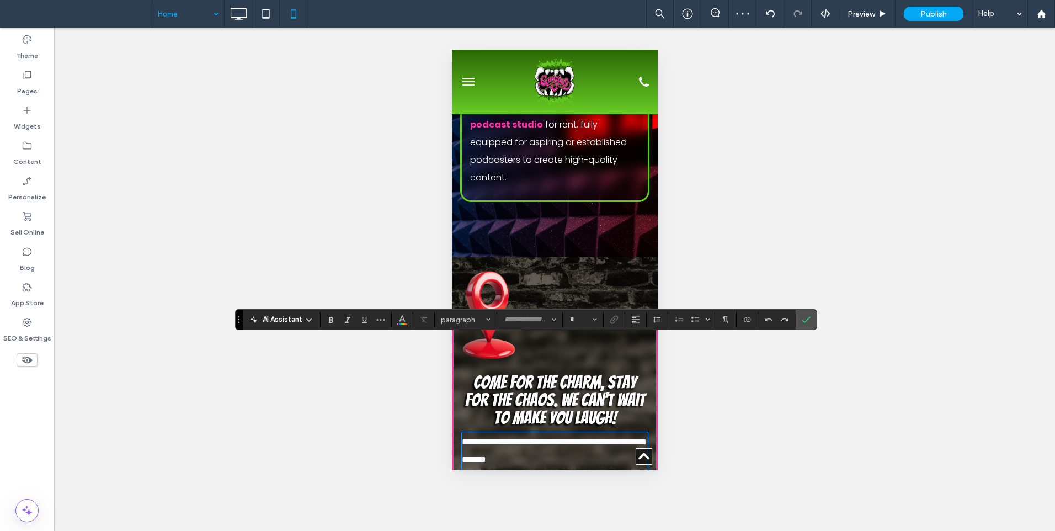
type input "*******"
type input "**"
click at [635, 322] on icon "Alignment" at bounding box center [635, 319] width 9 height 9
drag, startPoint x: 646, startPoint y: 355, endPoint x: 195, endPoint y: 306, distance: 453.4
click at [646, 355] on use "ui.textEditor.alignment.center" at bounding box center [644, 354] width 8 height 8
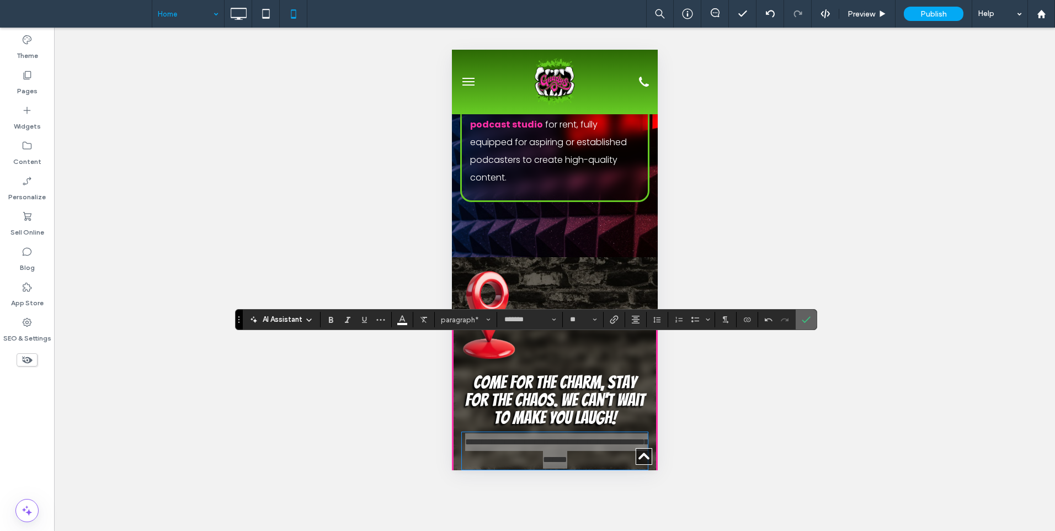
click at [804, 319] on icon "Confirm" at bounding box center [806, 319] width 9 height 9
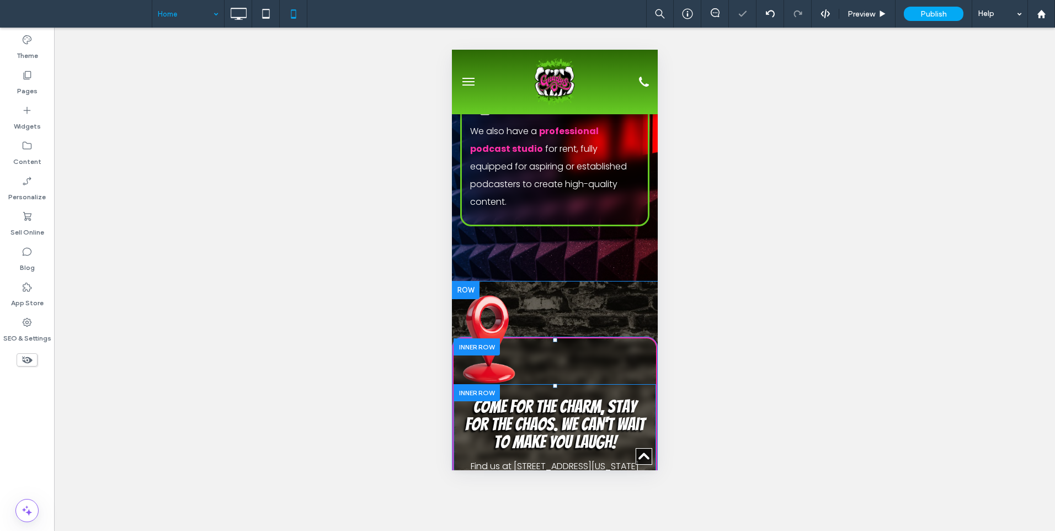
scroll to position [3770, 0]
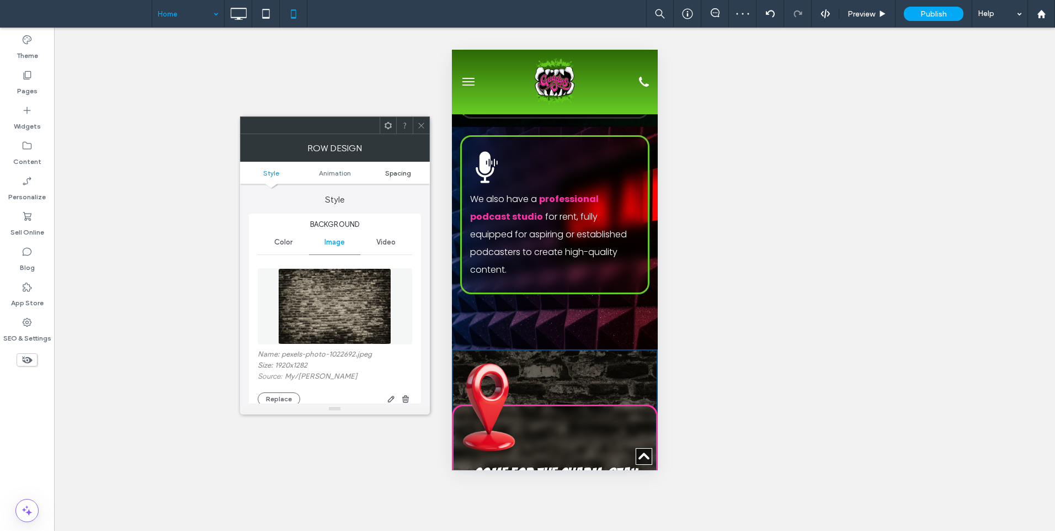
click at [404, 170] on span "Spacing" at bounding box center [398, 173] width 26 height 8
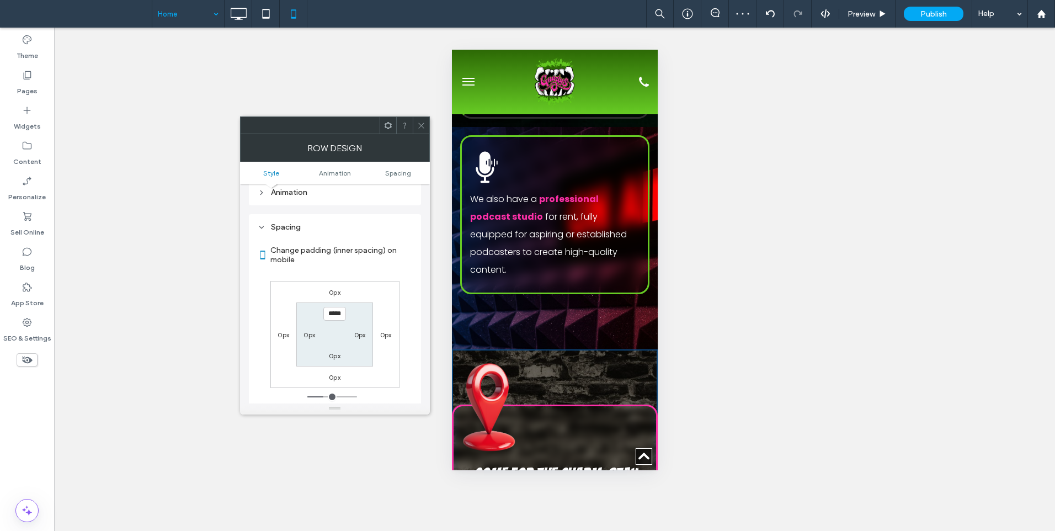
scroll to position [590, 0]
type input "***"
type input "*"
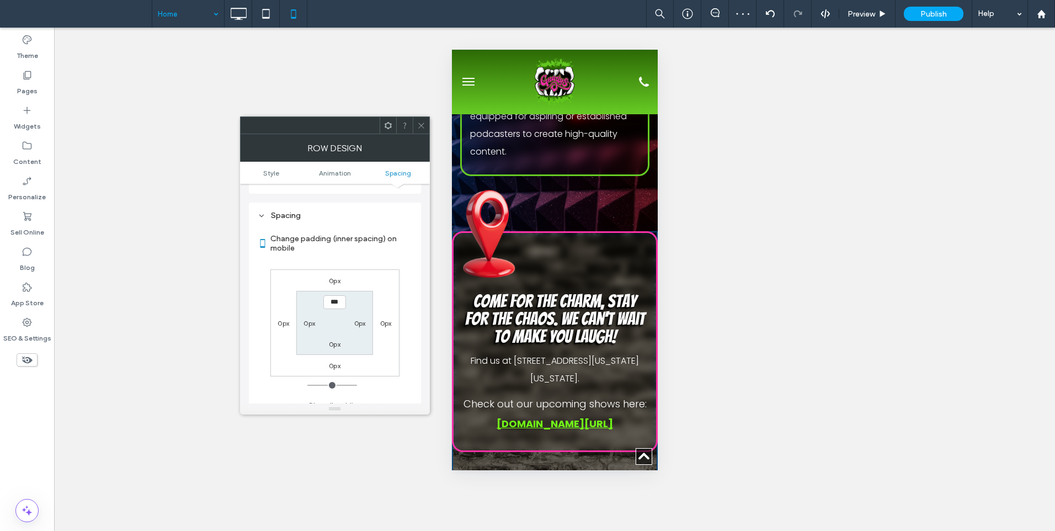
scroll to position [3770, 0]
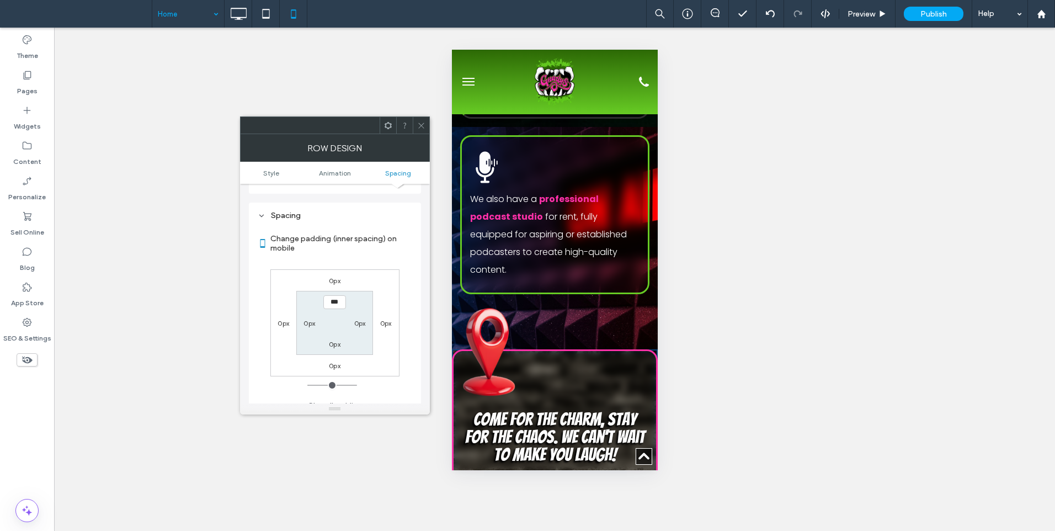
click at [417, 126] on icon at bounding box center [421, 125] width 8 height 8
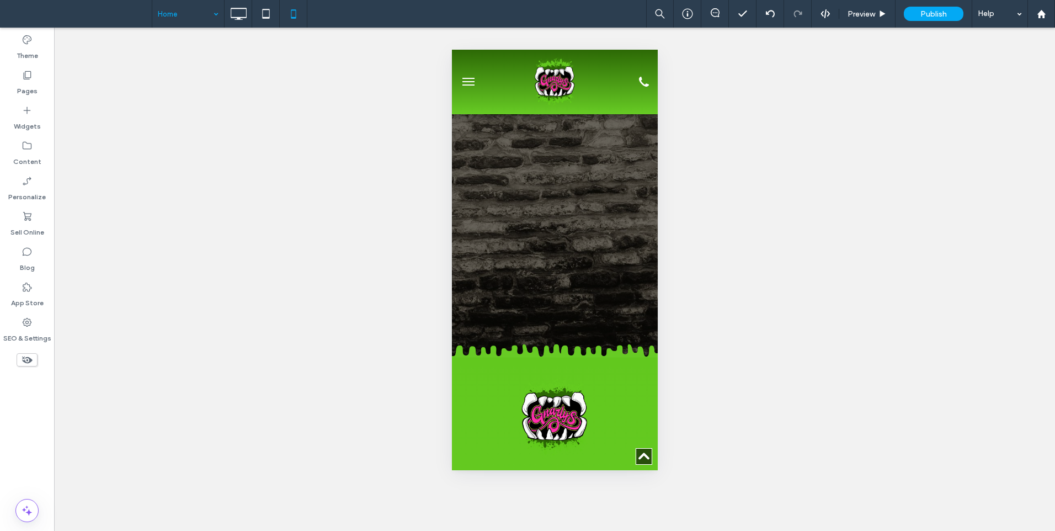
scroll to position [4381, 0]
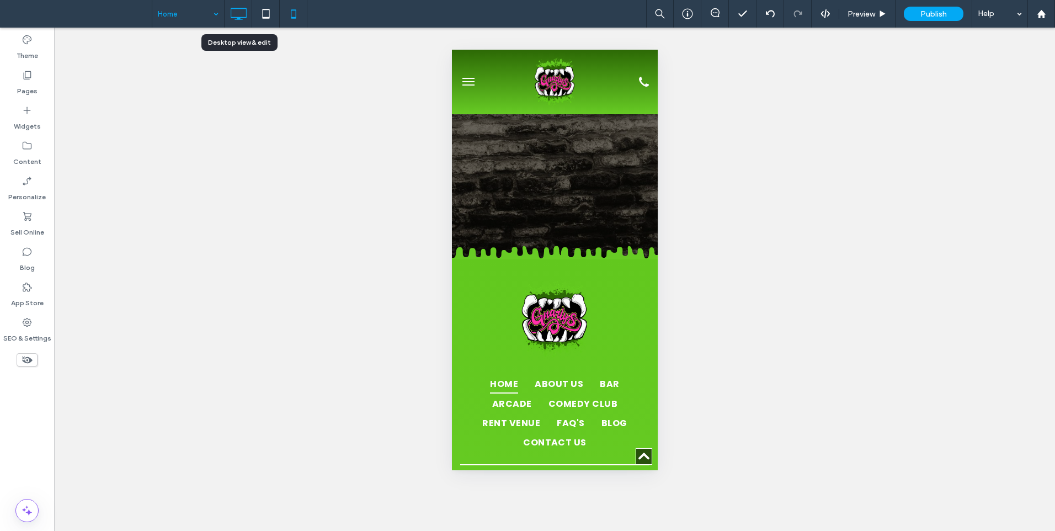
click at [238, 17] on icon at bounding box center [238, 14] width 22 height 22
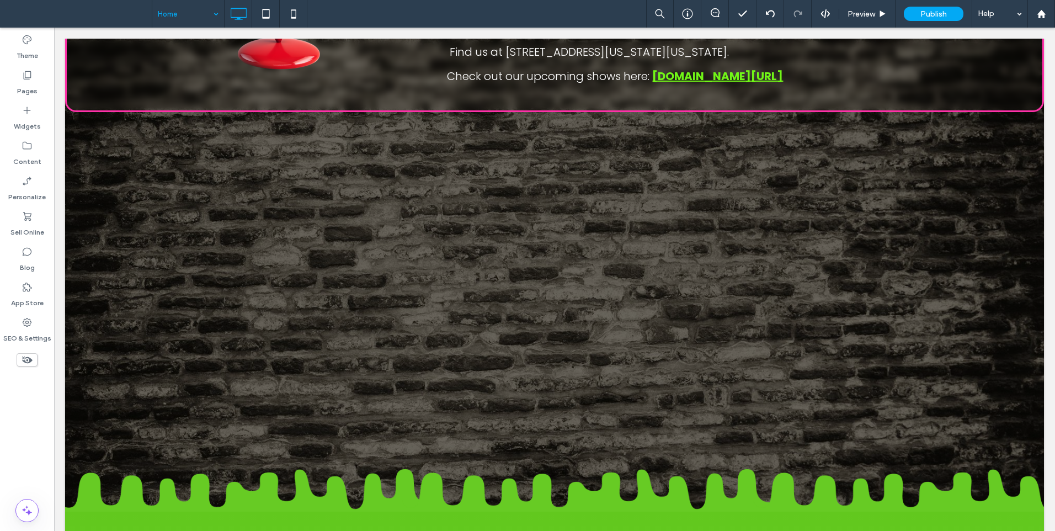
scroll to position [3034, 0]
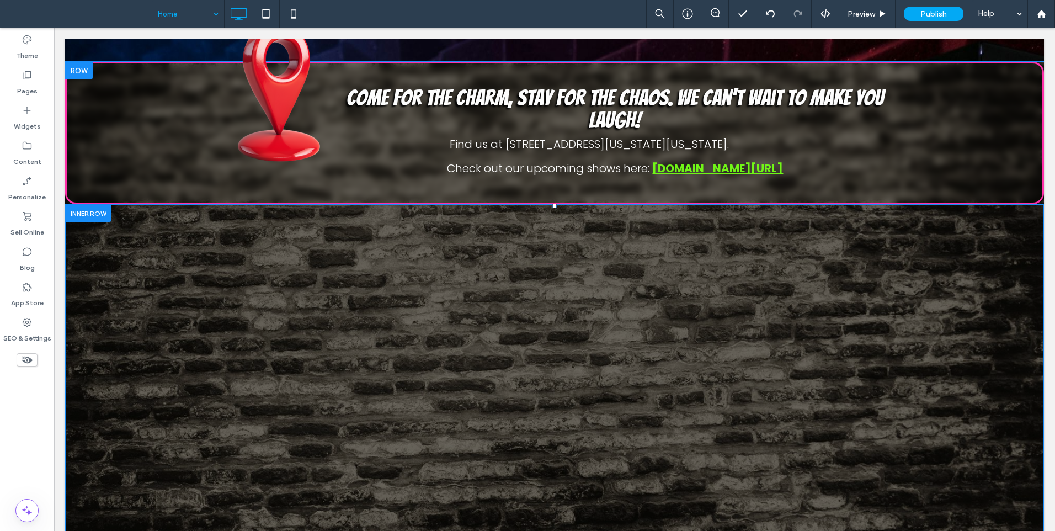
click at [596, 204] on div "Click To Paste" at bounding box center [554, 381] width 979 height 354
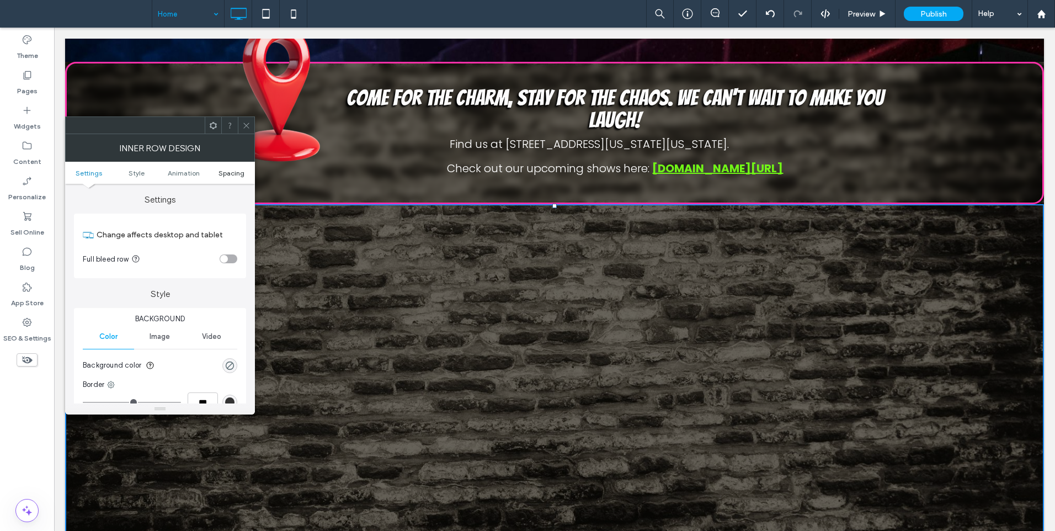
click at [230, 172] on span "Spacing" at bounding box center [231, 173] width 26 height 8
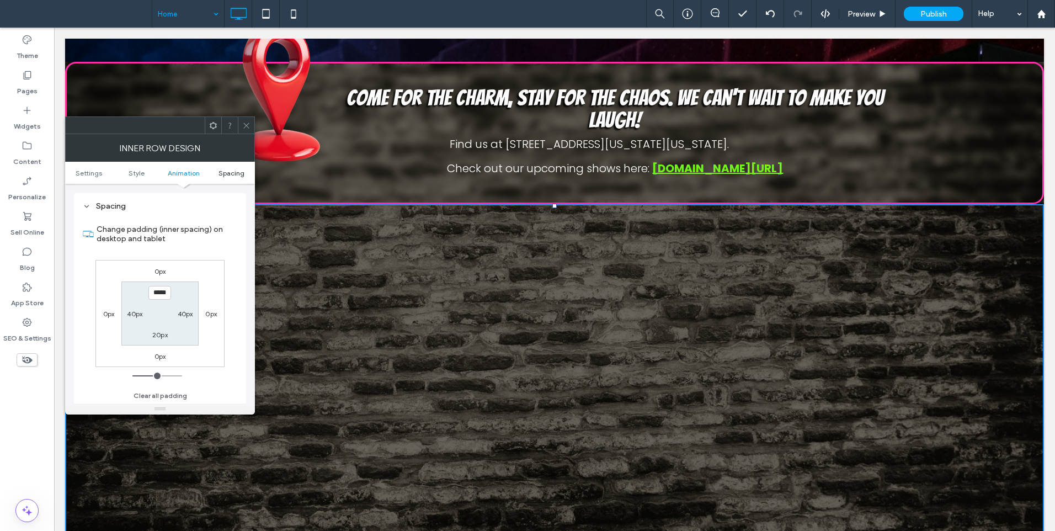
scroll to position [353, 0]
type input "****"
type input "**"
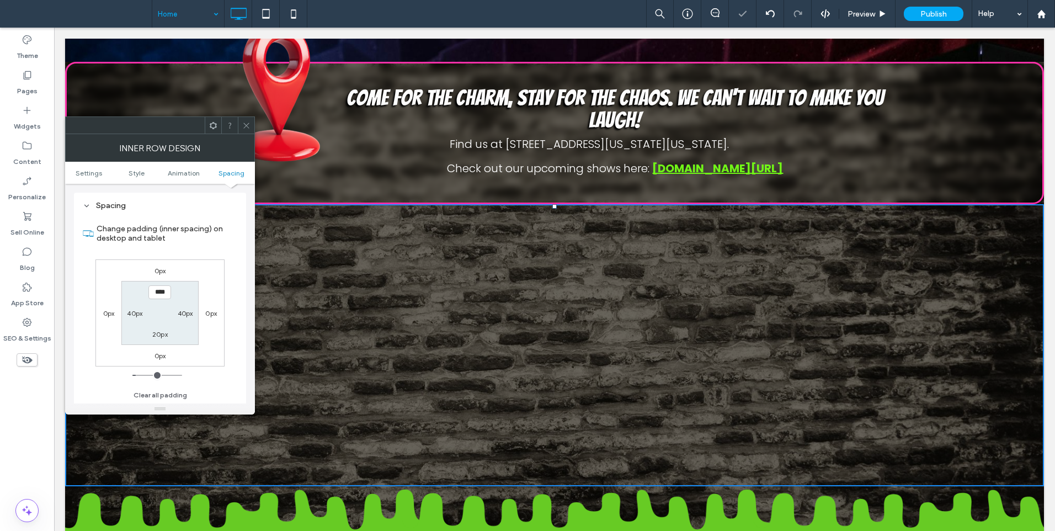
click at [242, 129] on icon at bounding box center [246, 125] width 8 height 8
